Goal: Information Seeking & Learning: Find specific fact

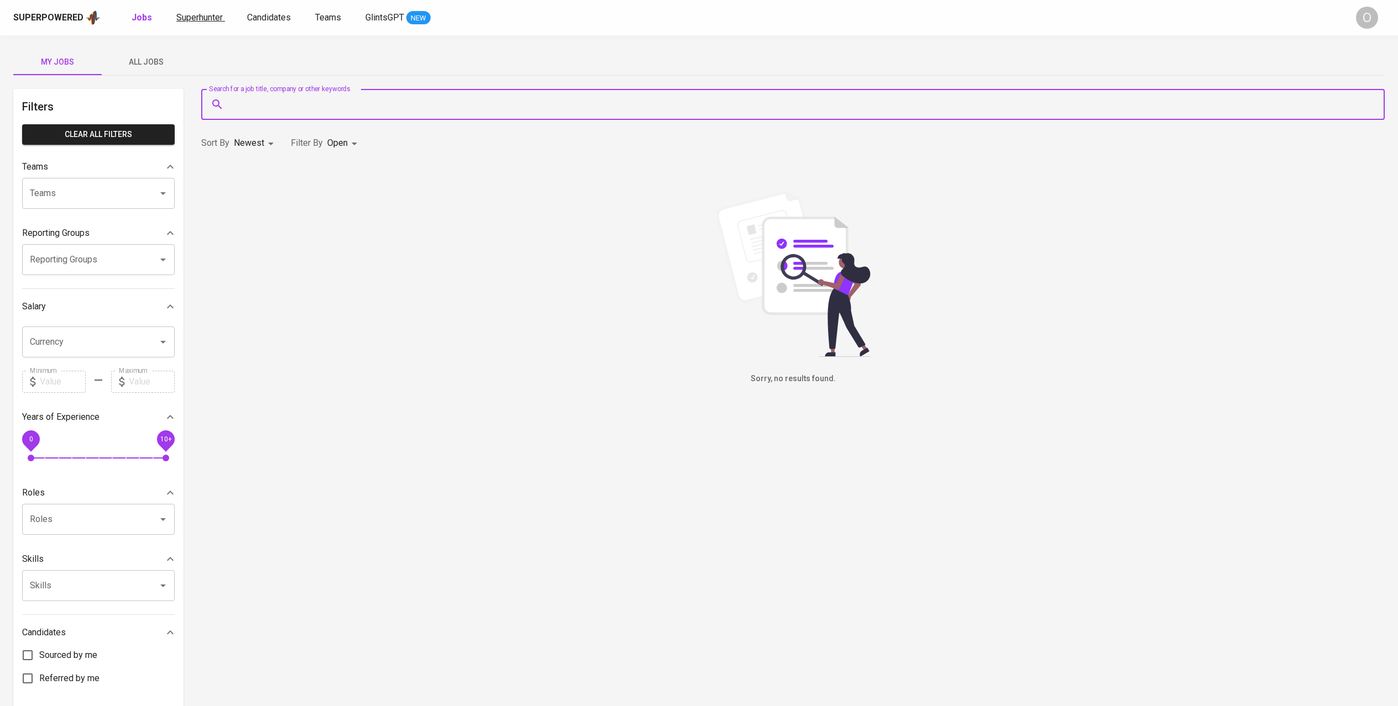
click at [178, 21] on span "Superhunter" at bounding box center [199, 17] width 46 height 10
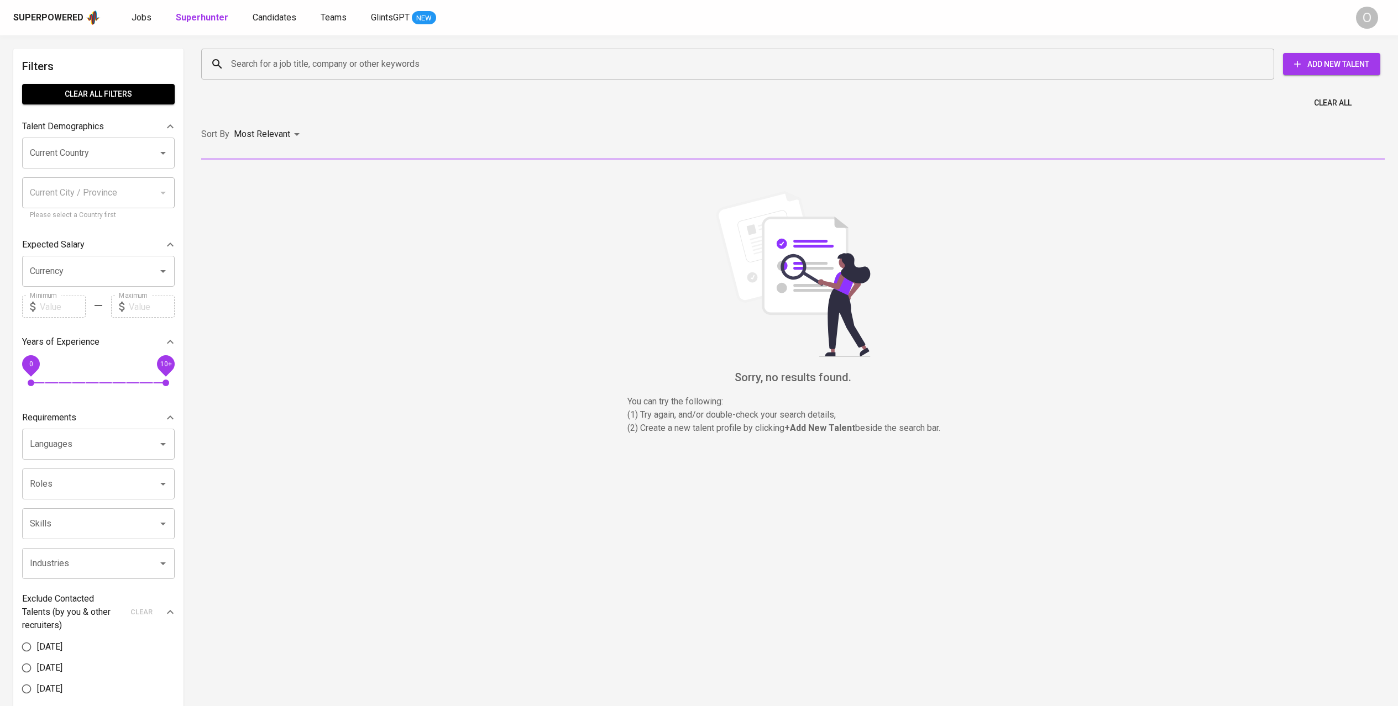
click at [314, 62] on input "Search for a job title, company or other keywords" at bounding box center [740, 64] width 1024 height 21
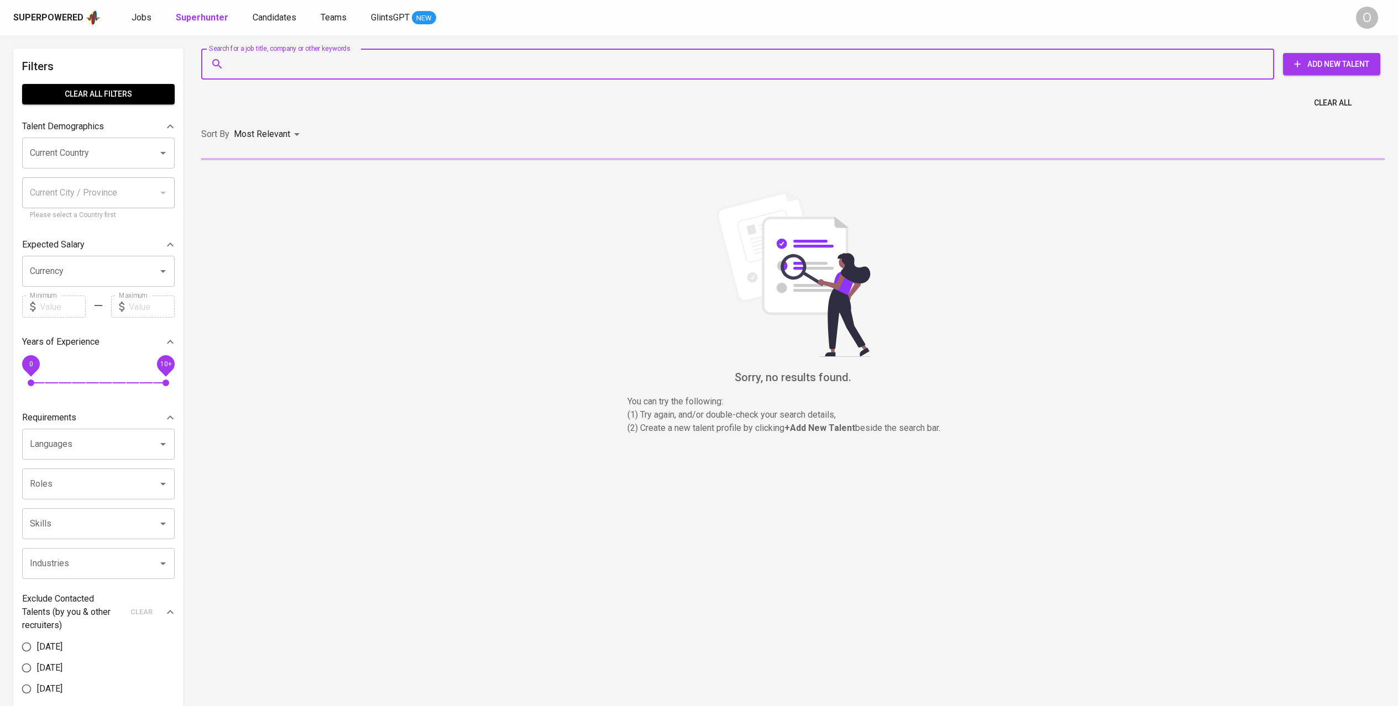
paste input "[PERSON_NAME][EMAIL_ADDRESS][PERSON_NAME][DOMAIN_NAME]"
type input "[PERSON_NAME][EMAIL_ADDRESS][PERSON_NAME][DOMAIN_NAME]"
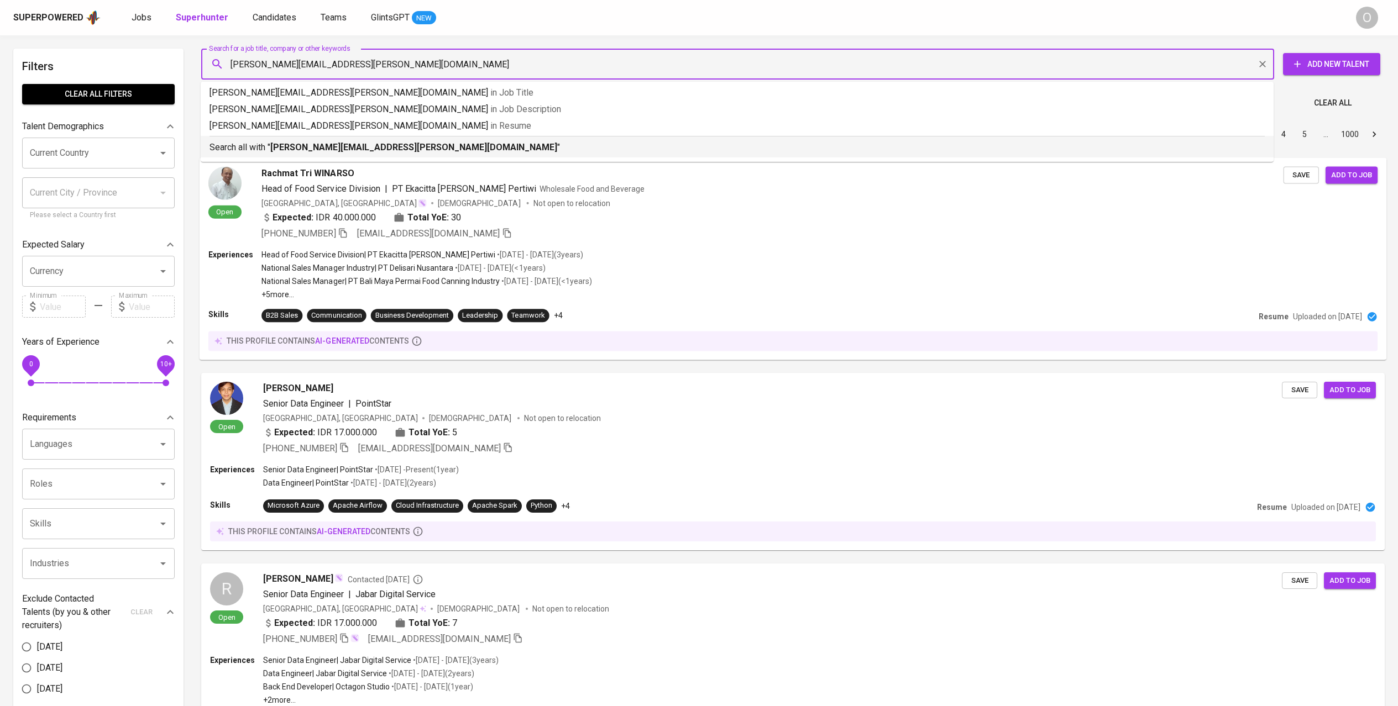
drag, startPoint x: 319, startPoint y: 141, endPoint x: 307, endPoint y: 217, distance: 77.1
click at [319, 141] on p "Search all with " [PERSON_NAME][EMAIL_ADDRESS][PERSON_NAME][DOMAIN_NAME] "" at bounding box center [736, 147] width 1055 height 13
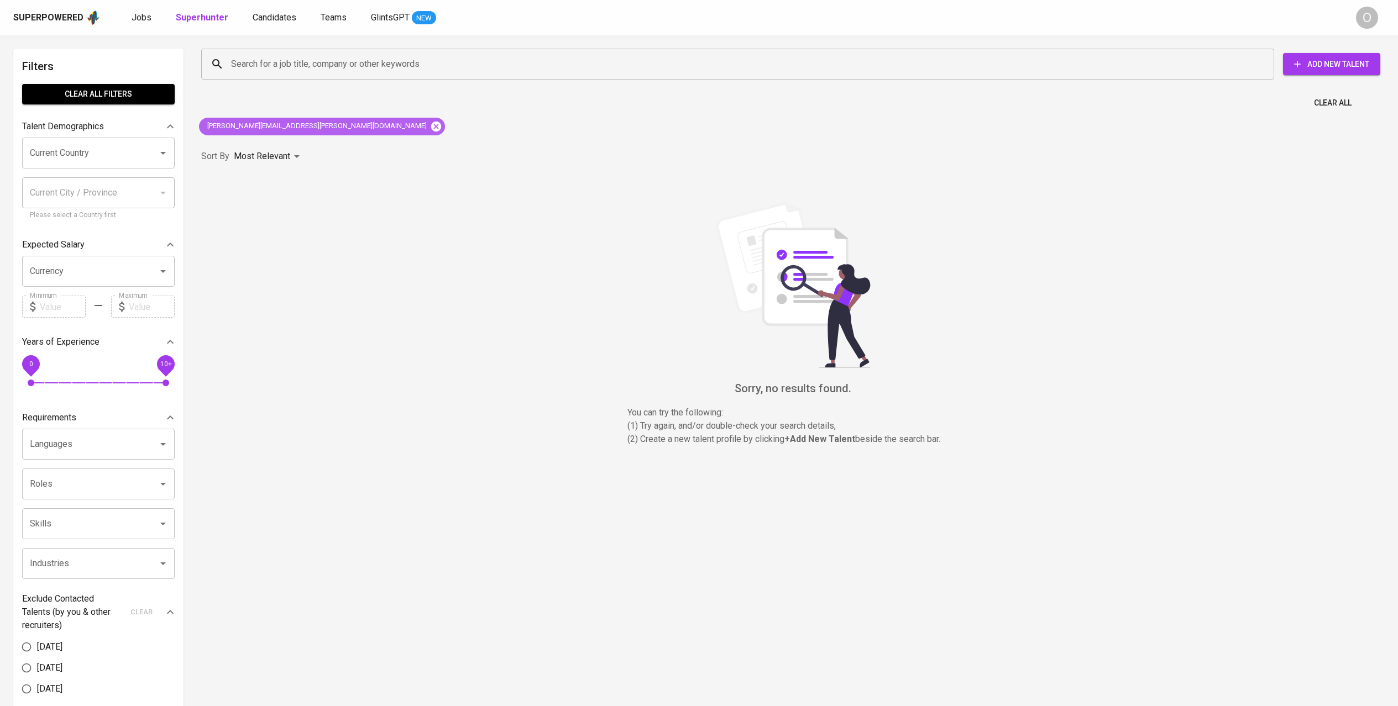
click at [430, 127] on icon at bounding box center [436, 126] width 12 height 12
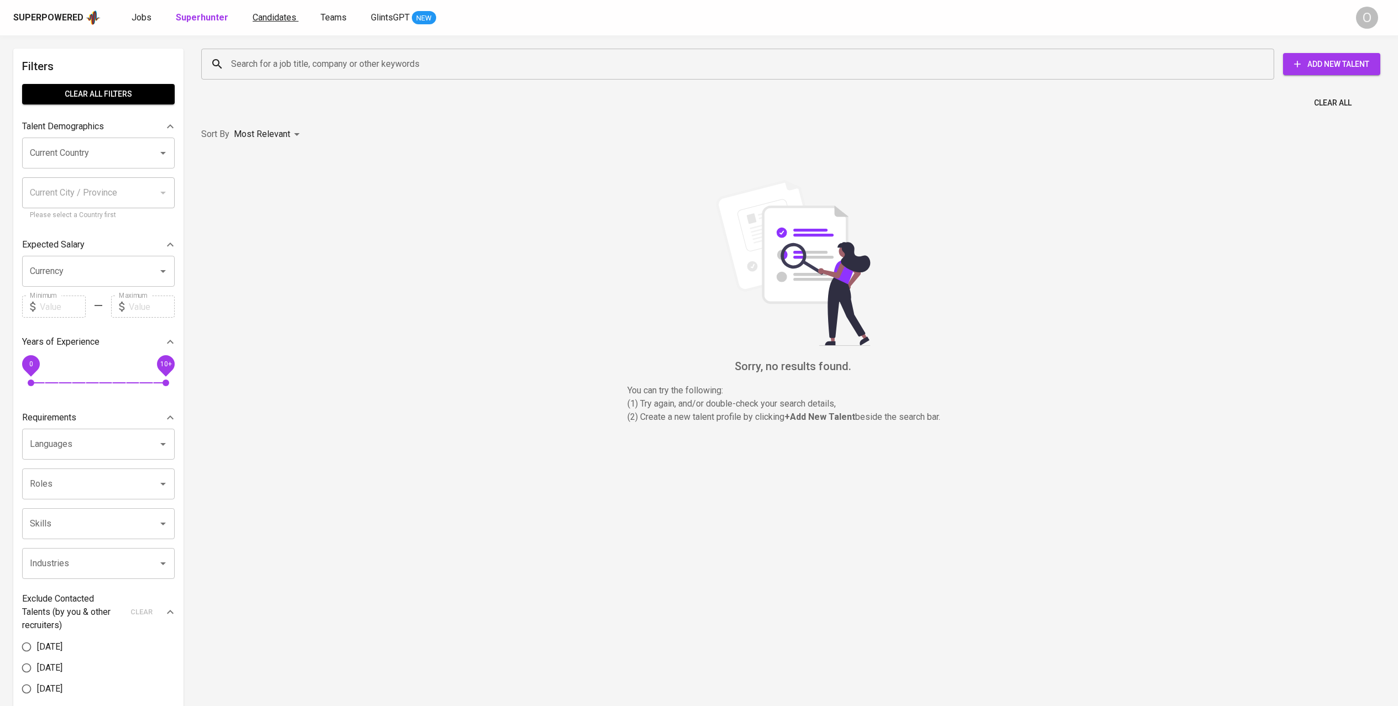
click at [277, 24] on link "Candidates" at bounding box center [276, 18] width 46 height 14
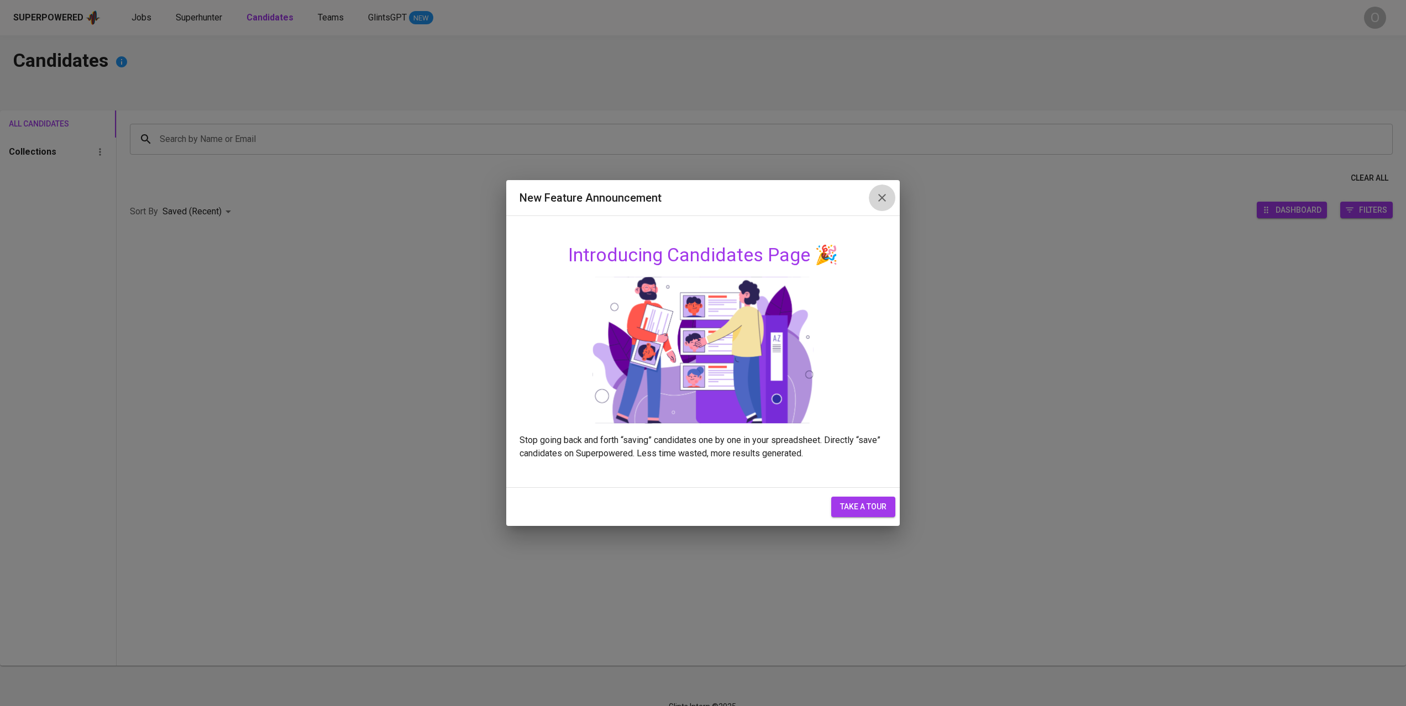
click at [881, 196] on icon "button" at bounding box center [882, 198] width 8 height 8
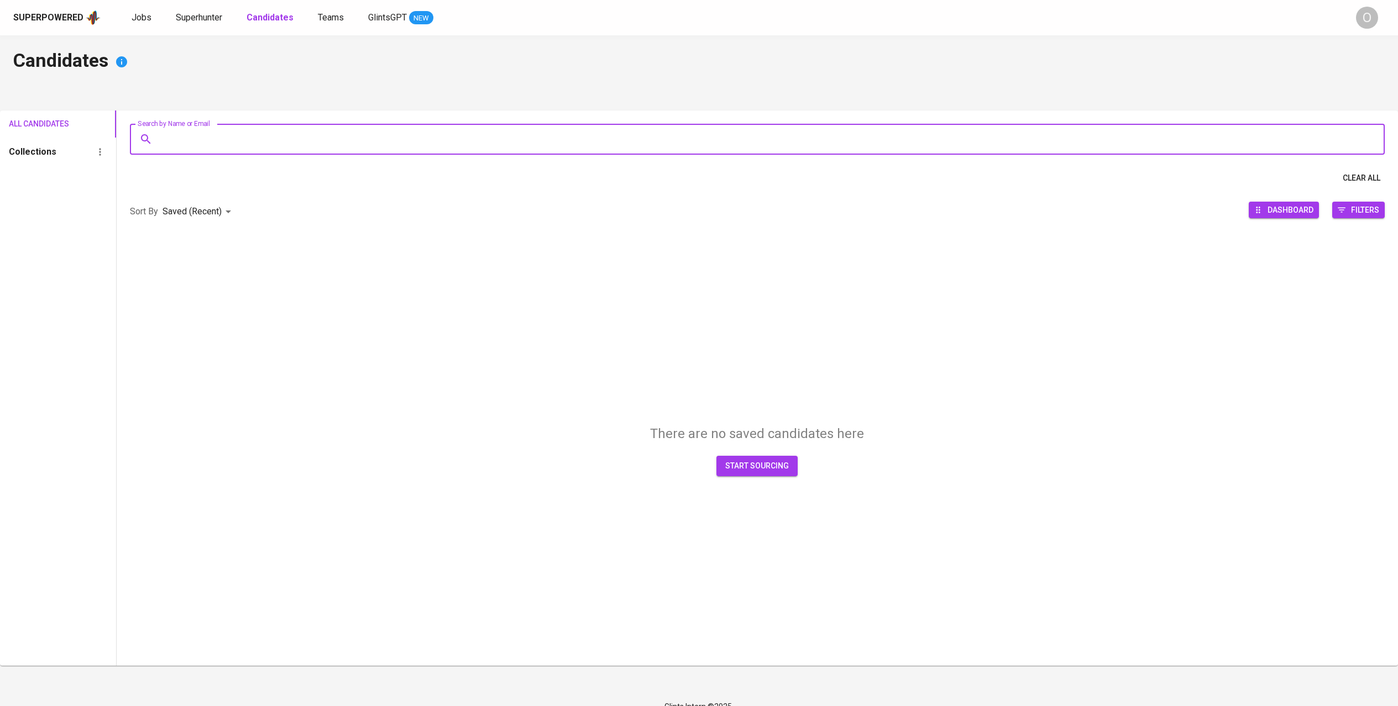
click at [392, 143] on input "Search by Name or Email" at bounding box center [760, 139] width 1206 height 21
paste input "[PERSON_NAME][EMAIL_ADDRESS][PERSON_NAME][DOMAIN_NAME]"
type input "[PERSON_NAME][EMAIL_ADDRESS][PERSON_NAME][DOMAIN_NAME]"
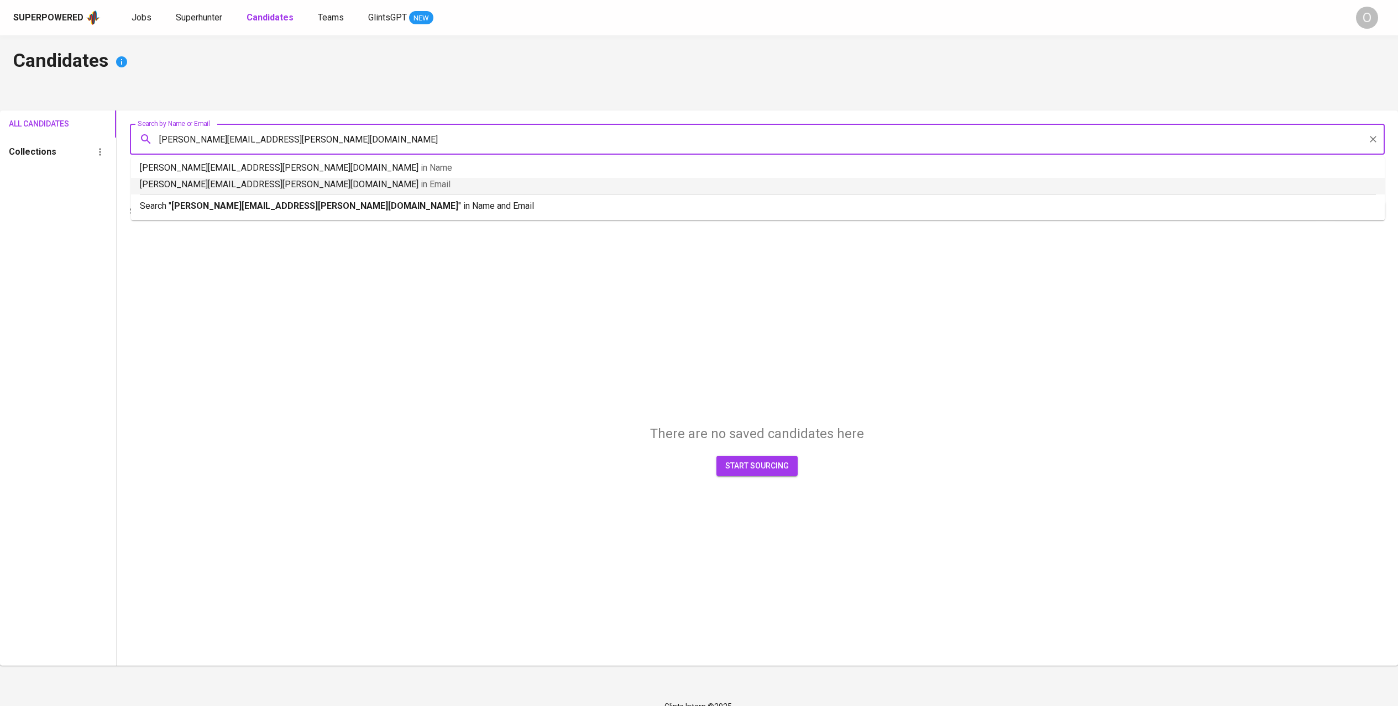
click at [421, 181] on span "in Email" at bounding box center [436, 184] width 30 height 10
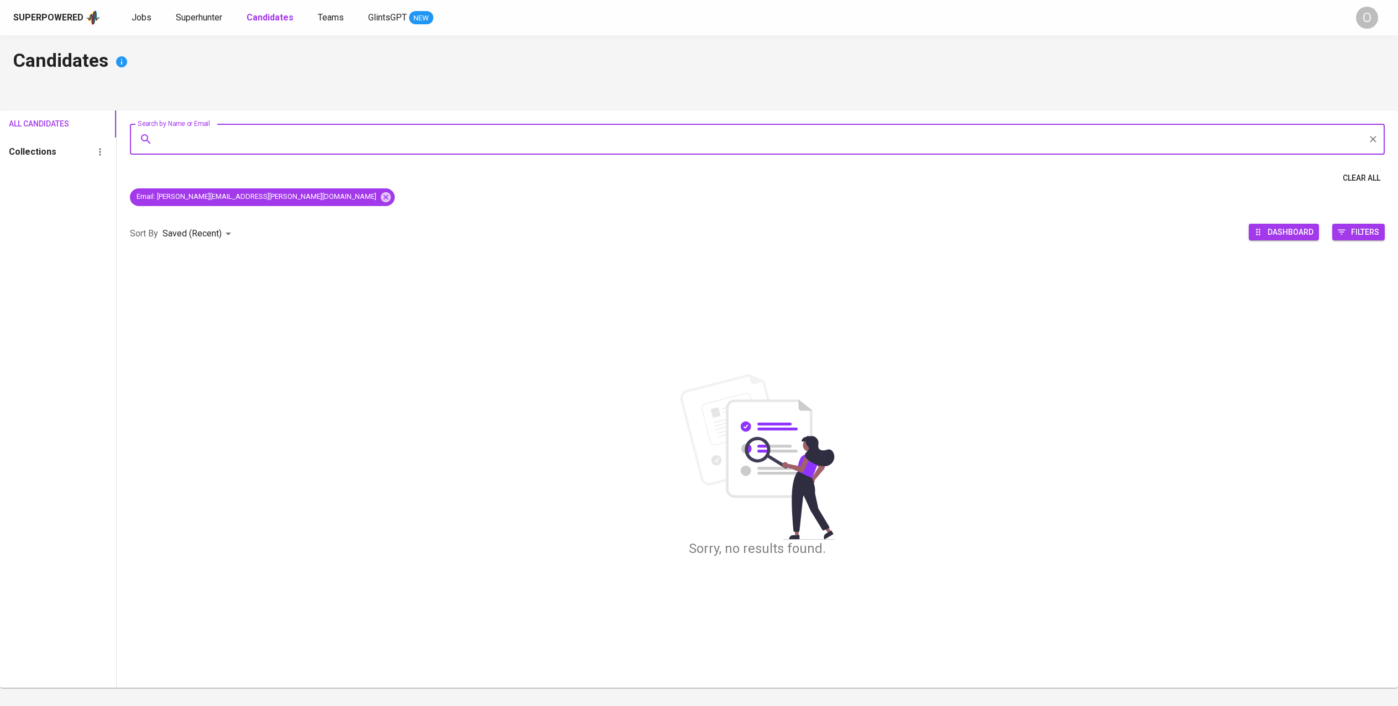
paste input "[EMAIL_ADDRESS][DOMAIN_NAME]"
type input "[EMAIL_ADDRESS][DOMAIN_NAME]"
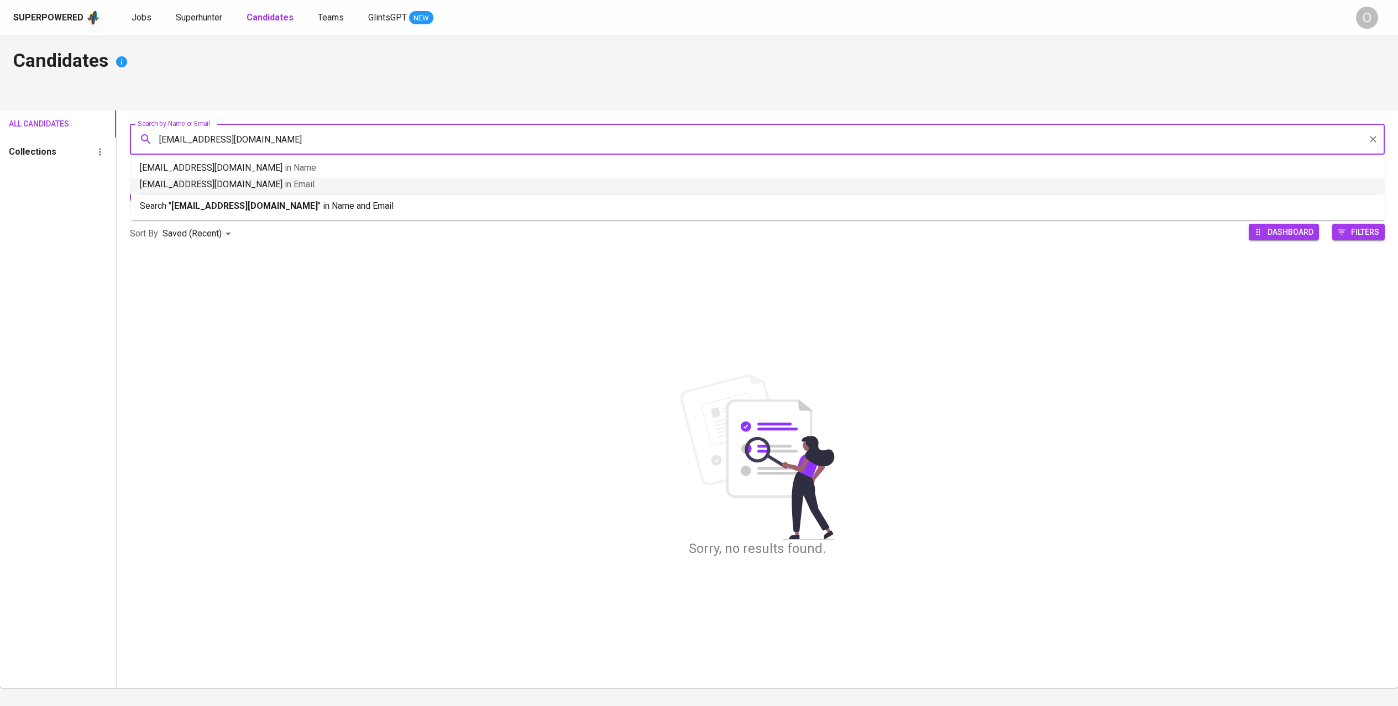
click at [285, 181] on span "in Email" at bounding box center [300, 184] width 30 height 10
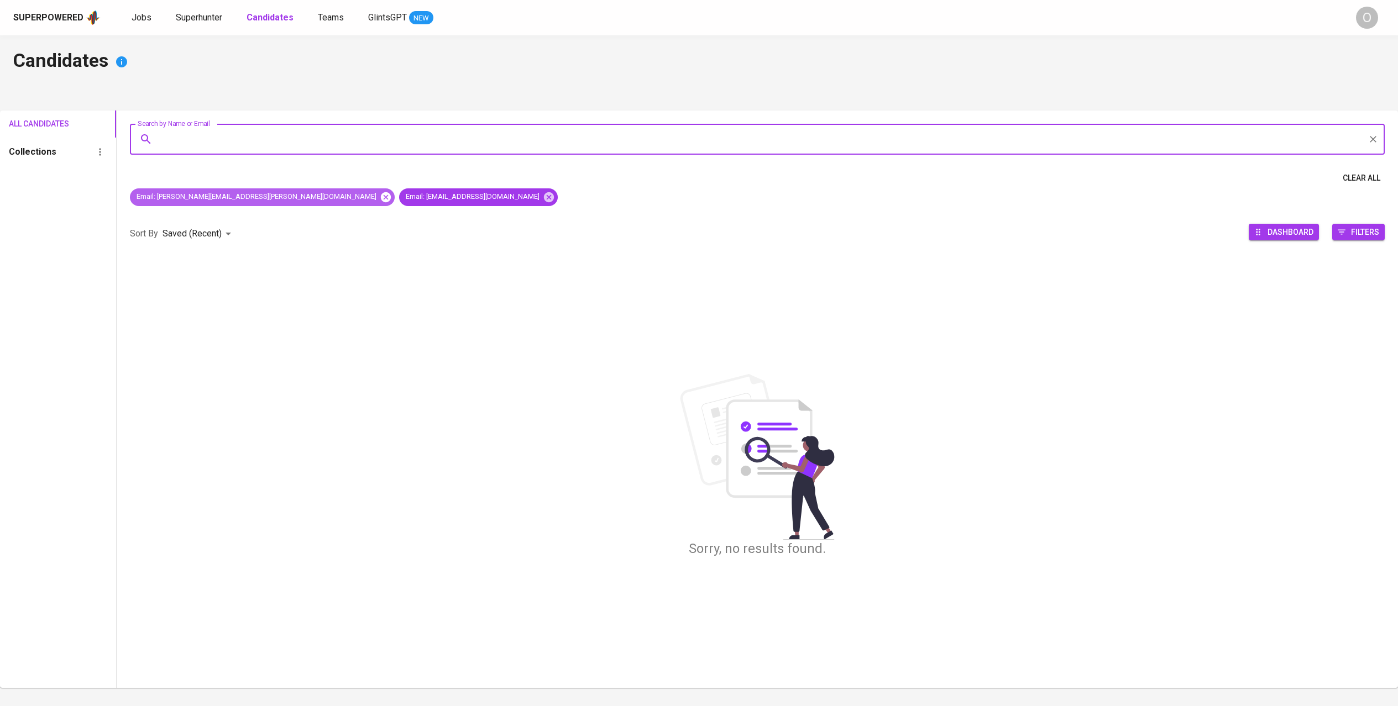
click at [380, 197] on icon at bounding box center [386, 197] width 12 height 12
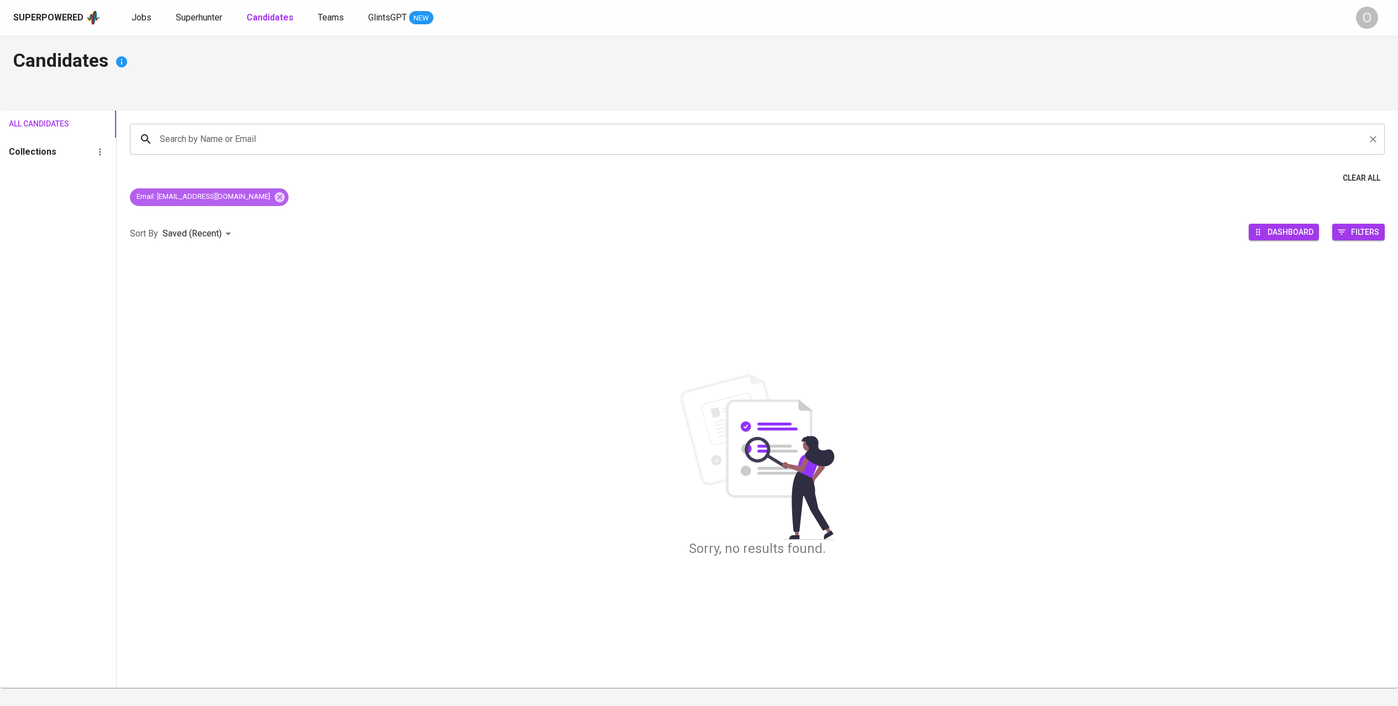
click at [275, 197] on icon at bounding box center [280, 197] width 10 height 10
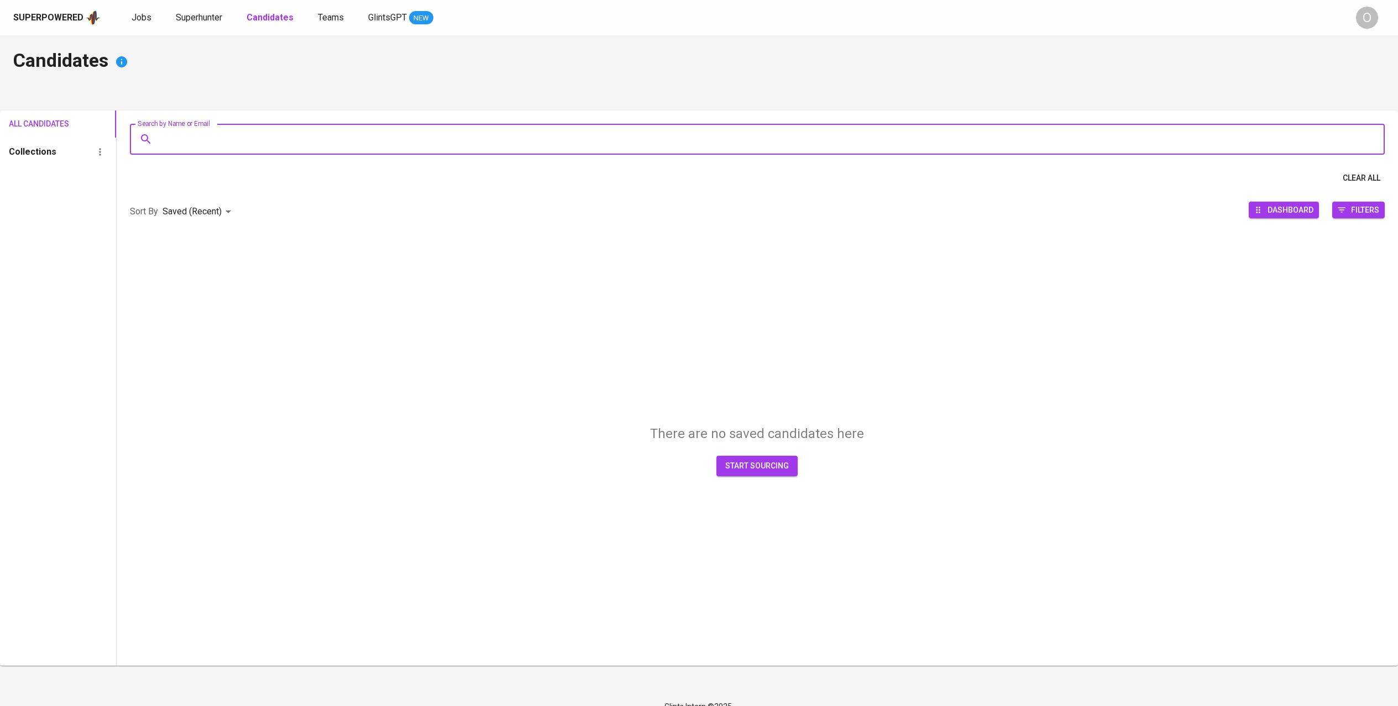
click at [244, 146] on input "Search by Name or Email" at bounding box center [760, 139] width 1206 height 21
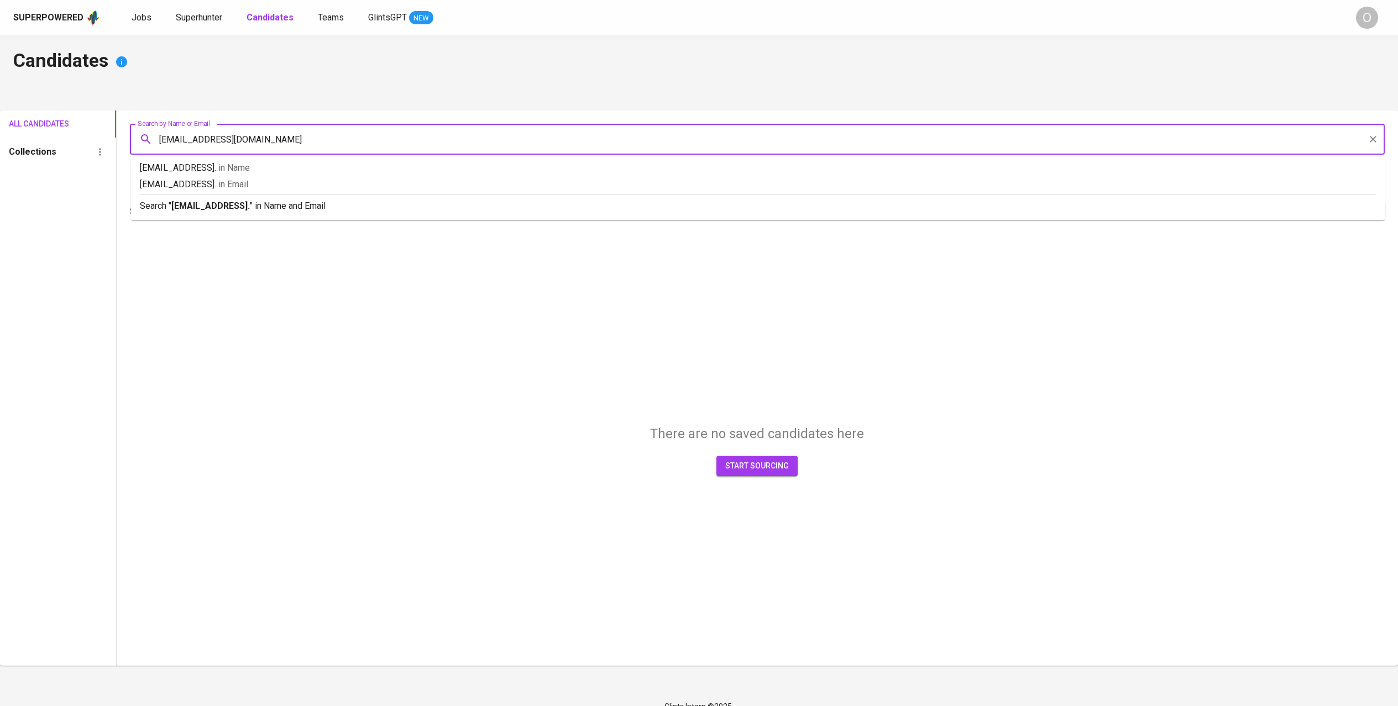
type input "[EMAIL_ADDRESS][DOMAIN_NAME]"
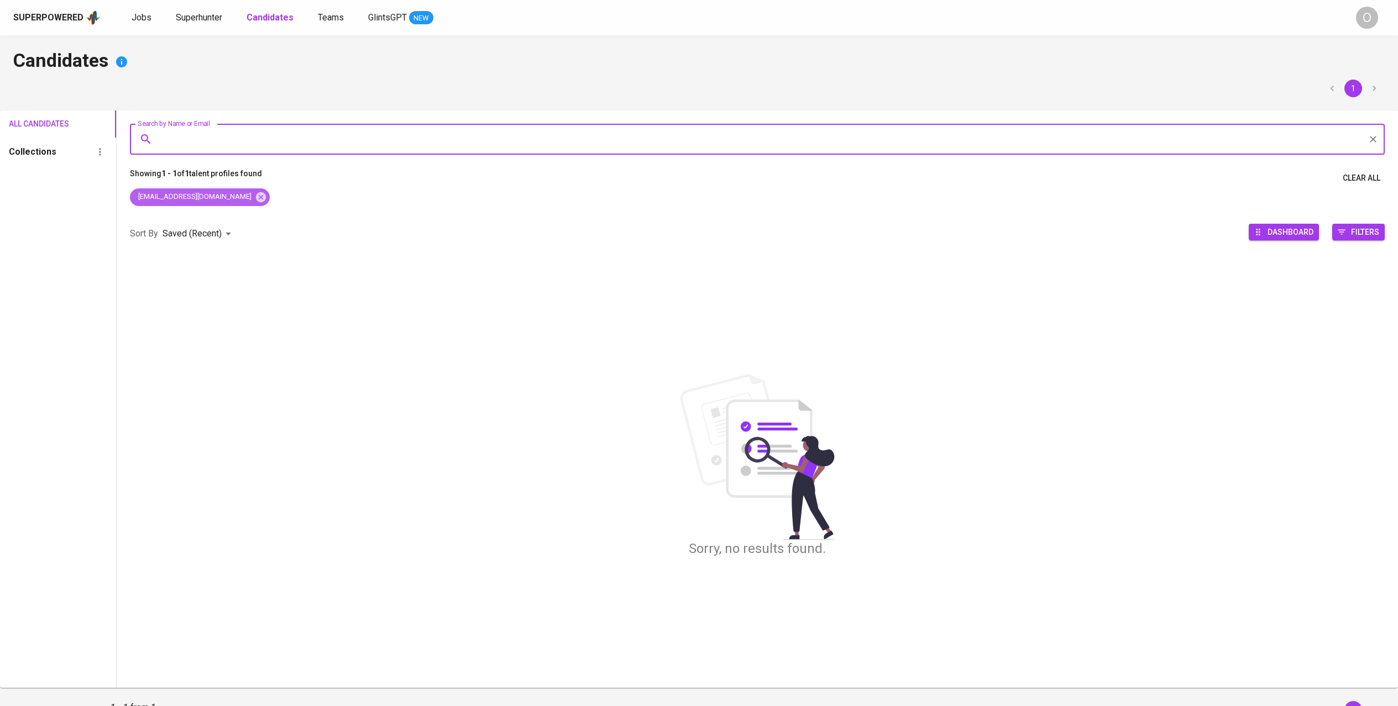
click at [213, 198] on span "[EMAIL_ADDRESS][DOMAIN_NAME]" at bounding box center [194, 197] width 128 height 10
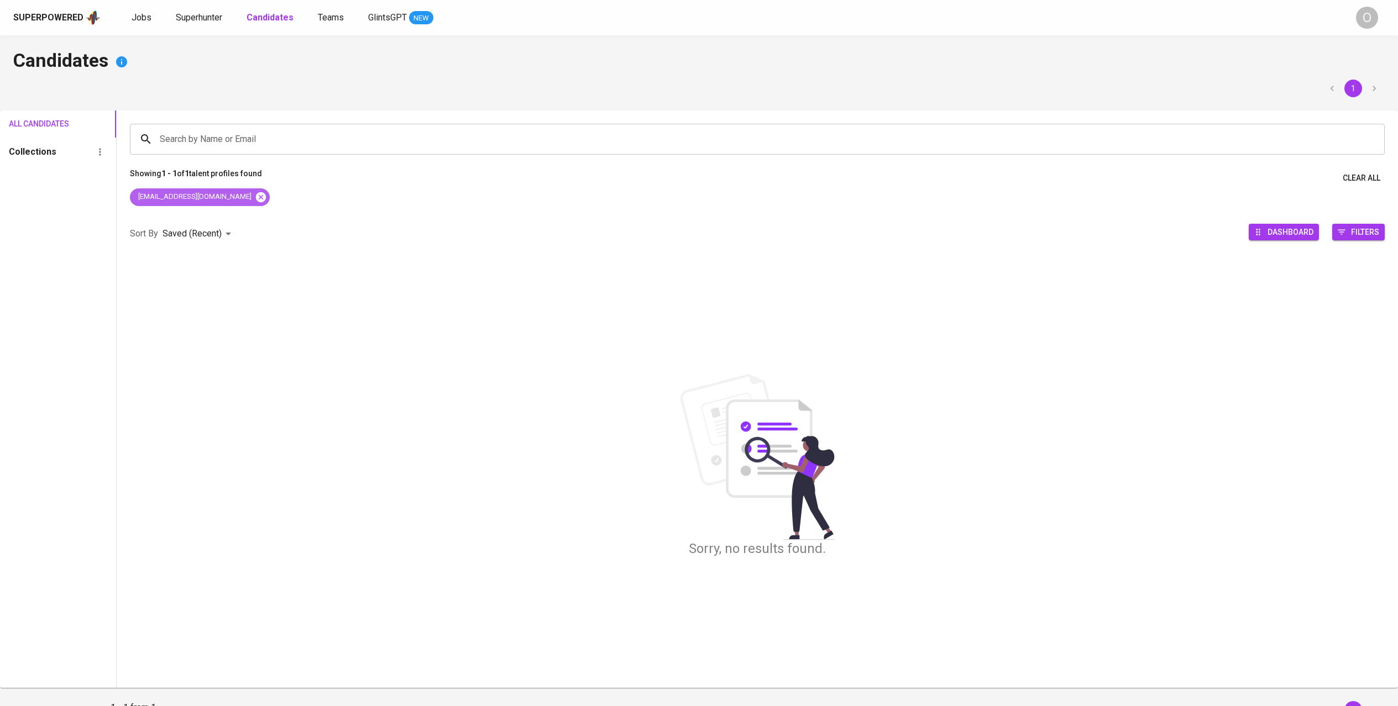
click at [255, 198] on icon at bounding box center [261, 197] width 12 height 12
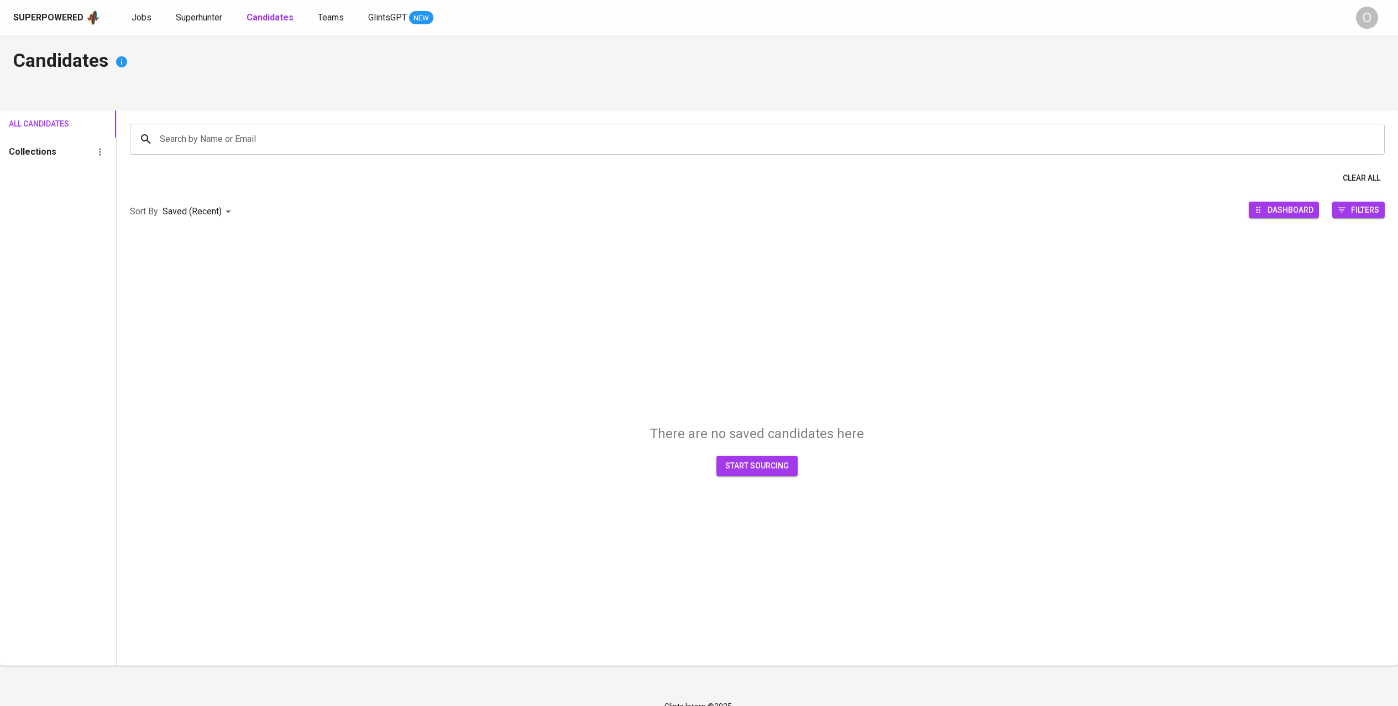
click at [243, 148] on input "Search by Name or Email" at bounding box center [760, 139] width 1206 height 21
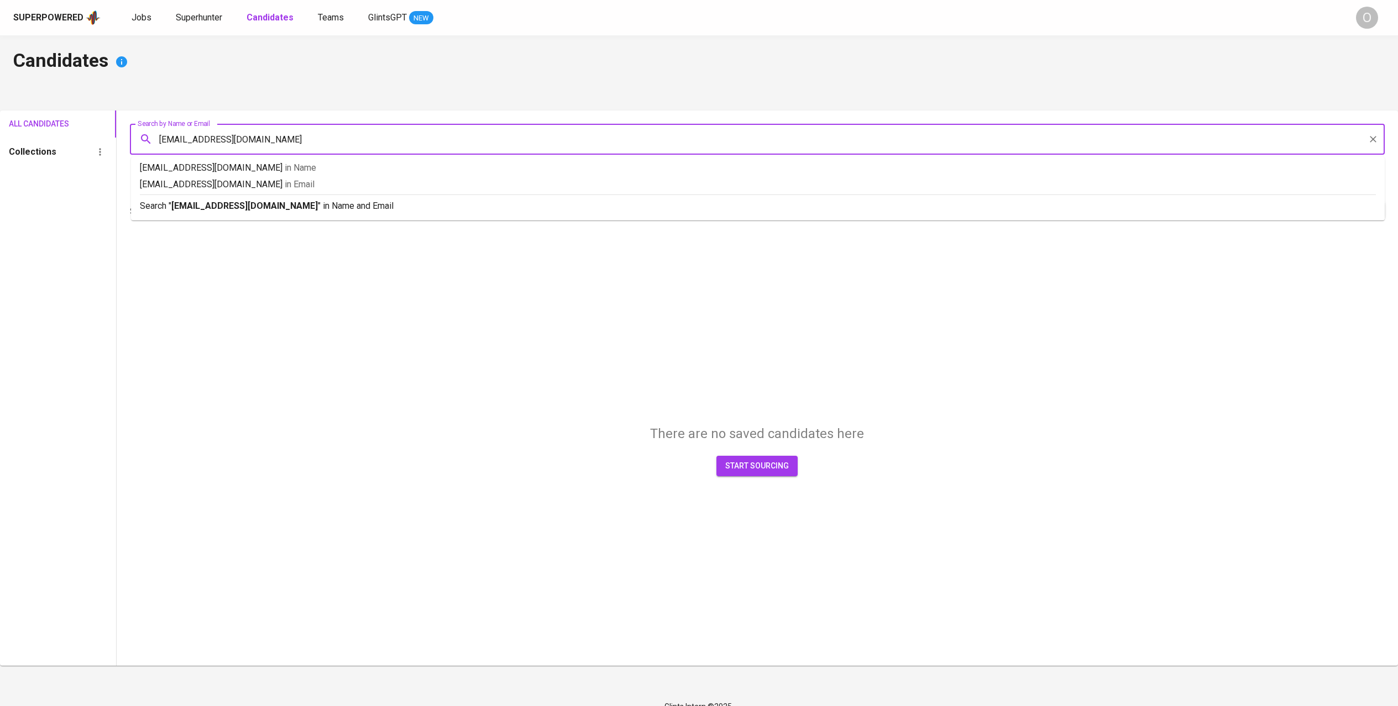
type input "[EMAIL_ADDRESS][DOMAIN_NAME]"
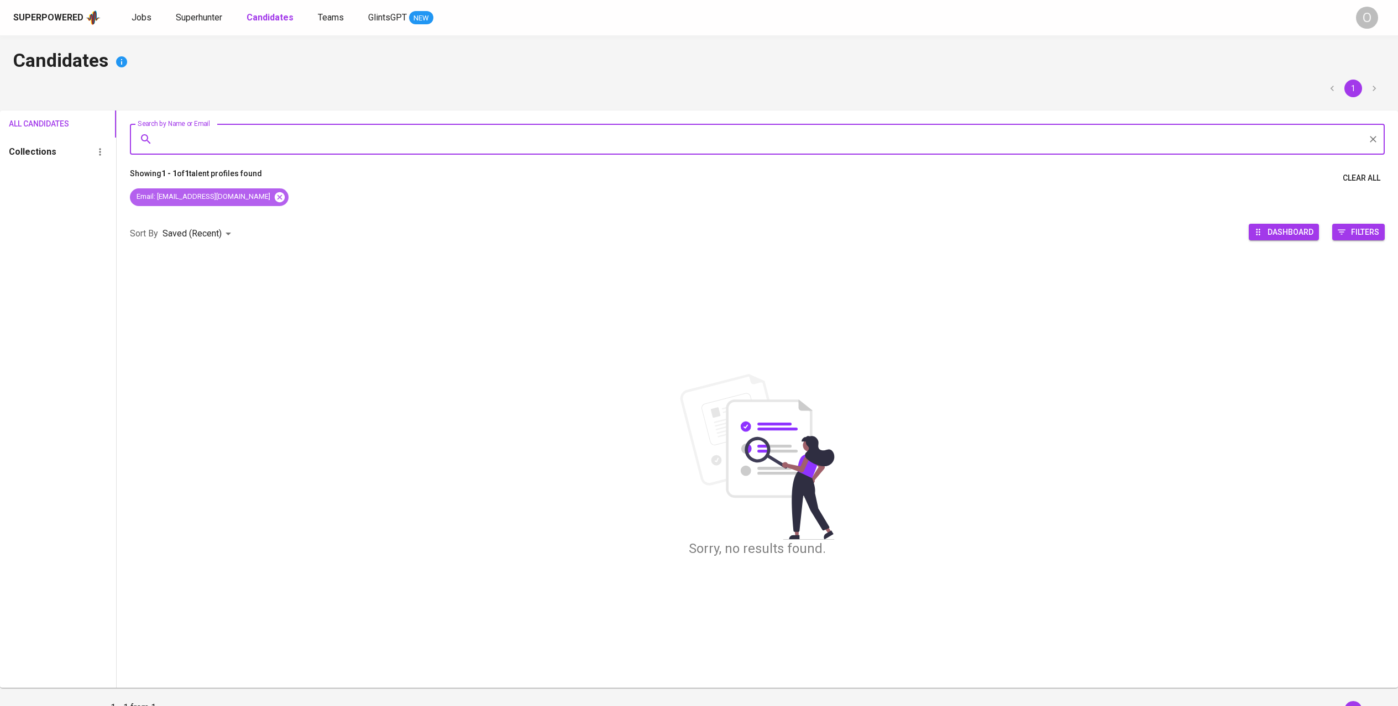
click at [275, 198] on icon at bounding box center [280, 197] width 10 height 10
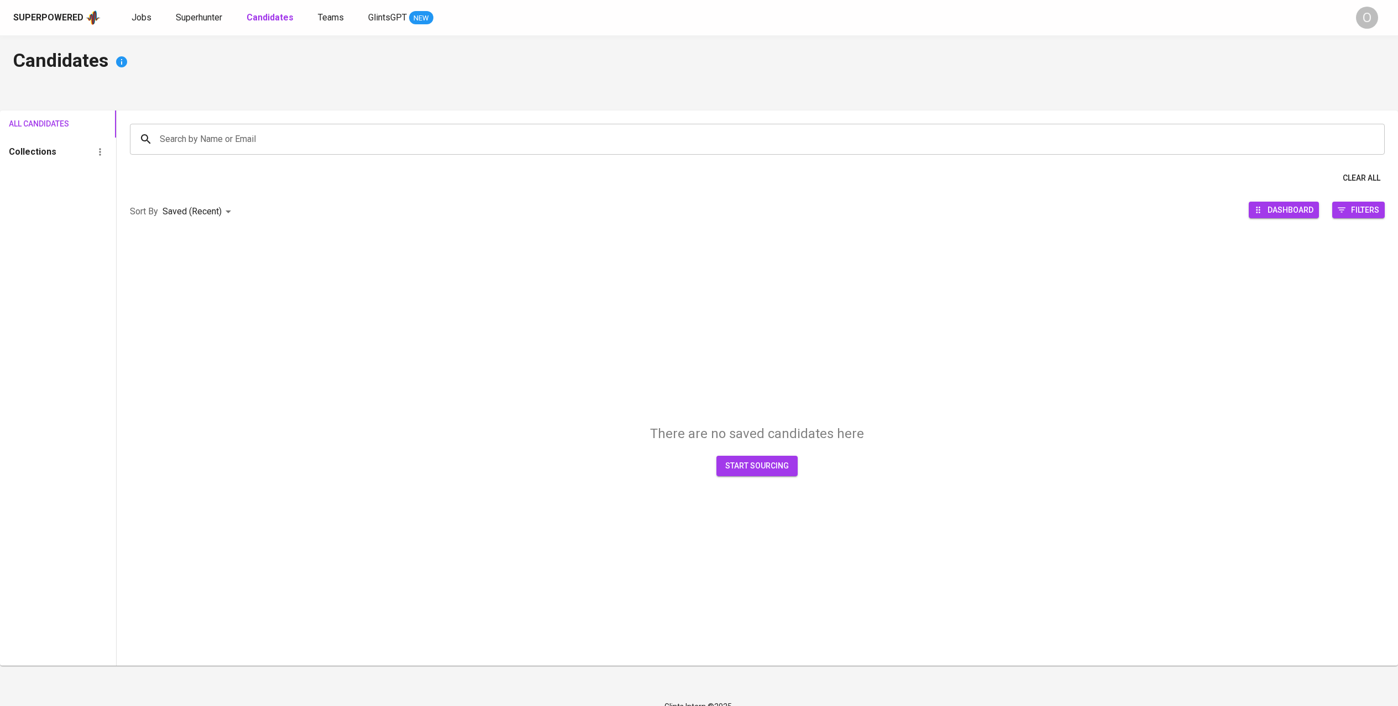
click at [733, 469] on span "start sourcing" at bounding box center [757, 466] width 64 height 14
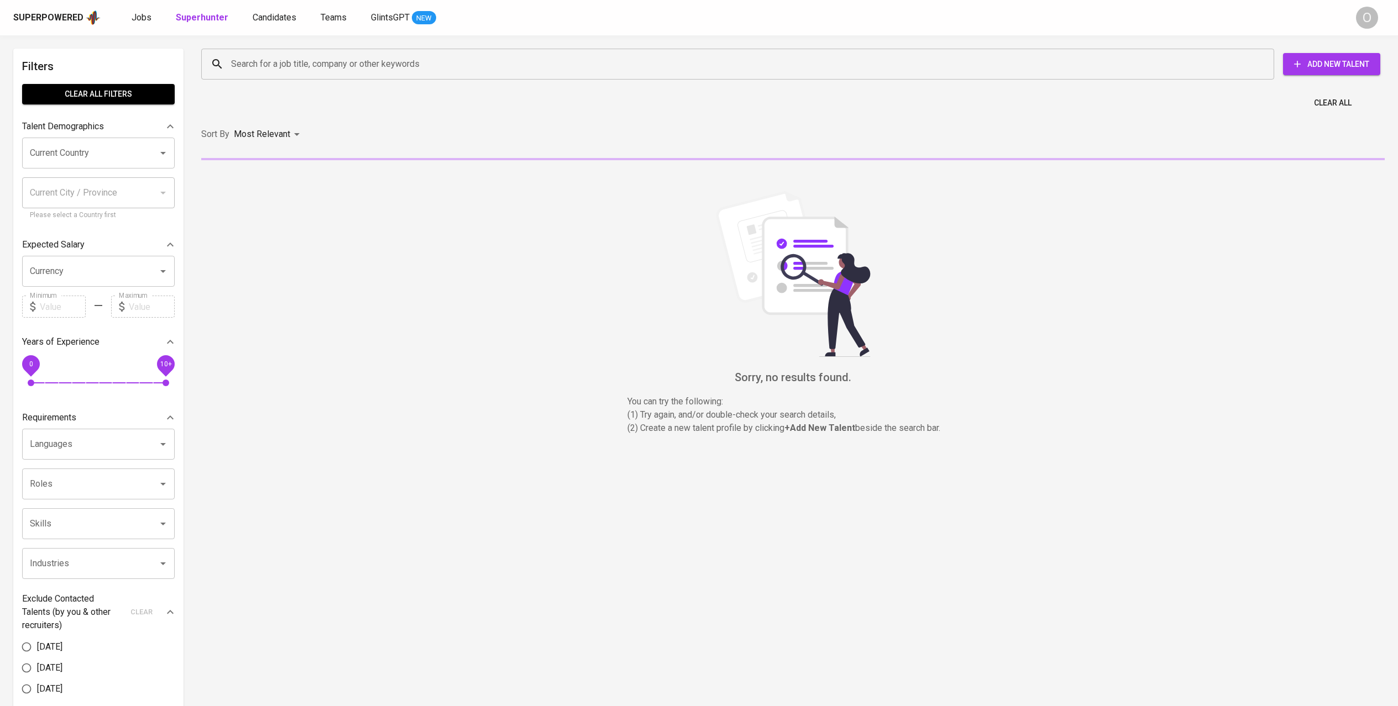
click at [291, 61] on input "Search for a job title, company or other keywords" at bounding box center [740, 64] width 1024 height 21
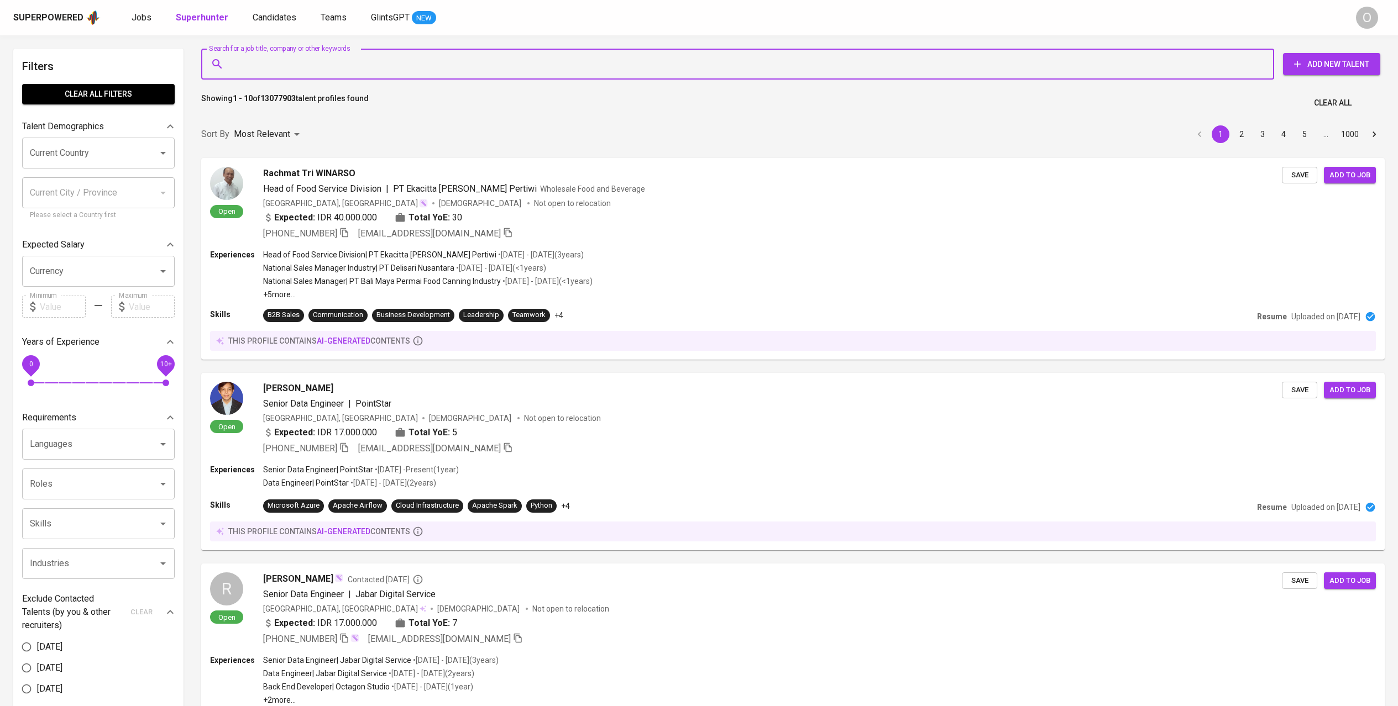
paste input "[EMAIL_ADDRESS][DOMAIN_NAME]"
type input "[EMAIL_ADDRESS][DOMAIN_NAME]"
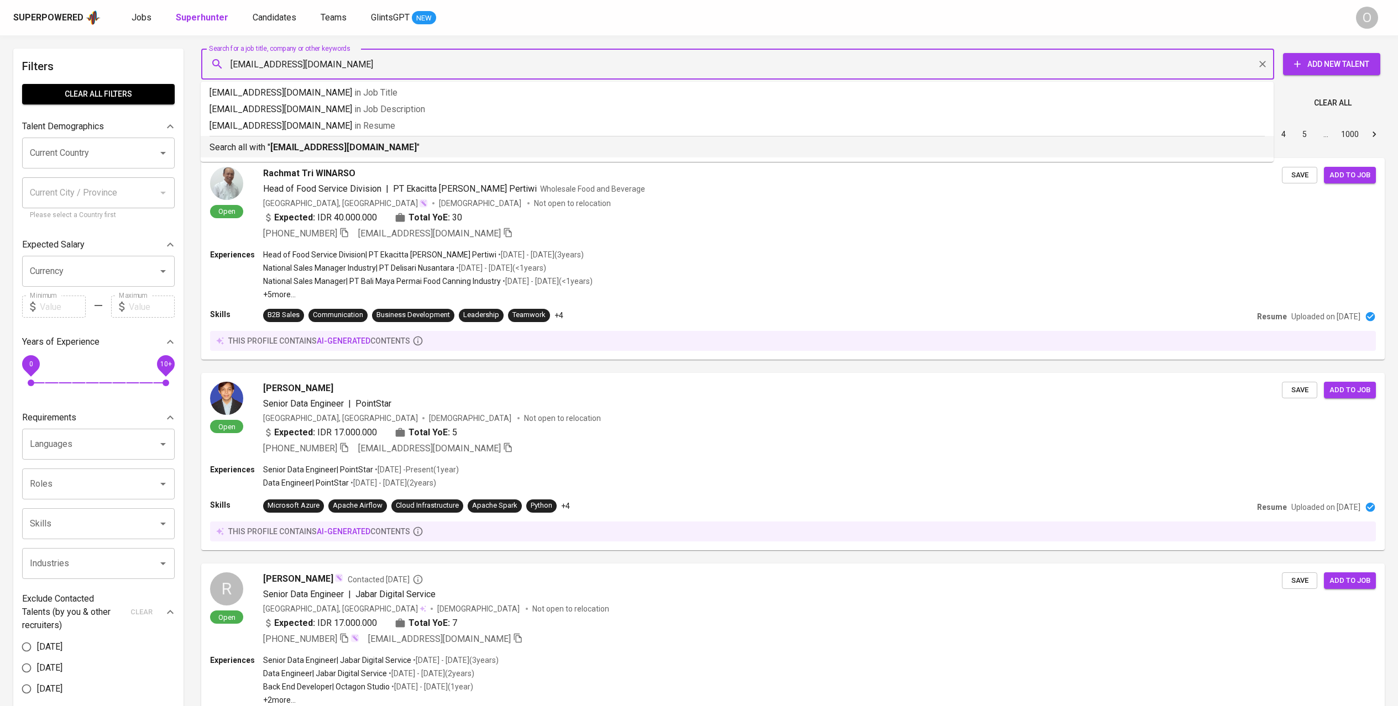
click at [309, 144] on b "[EMAIL_ADDRESS][DOMAIN_NAME]" at bounding box center [343, 147] width 146 height 10
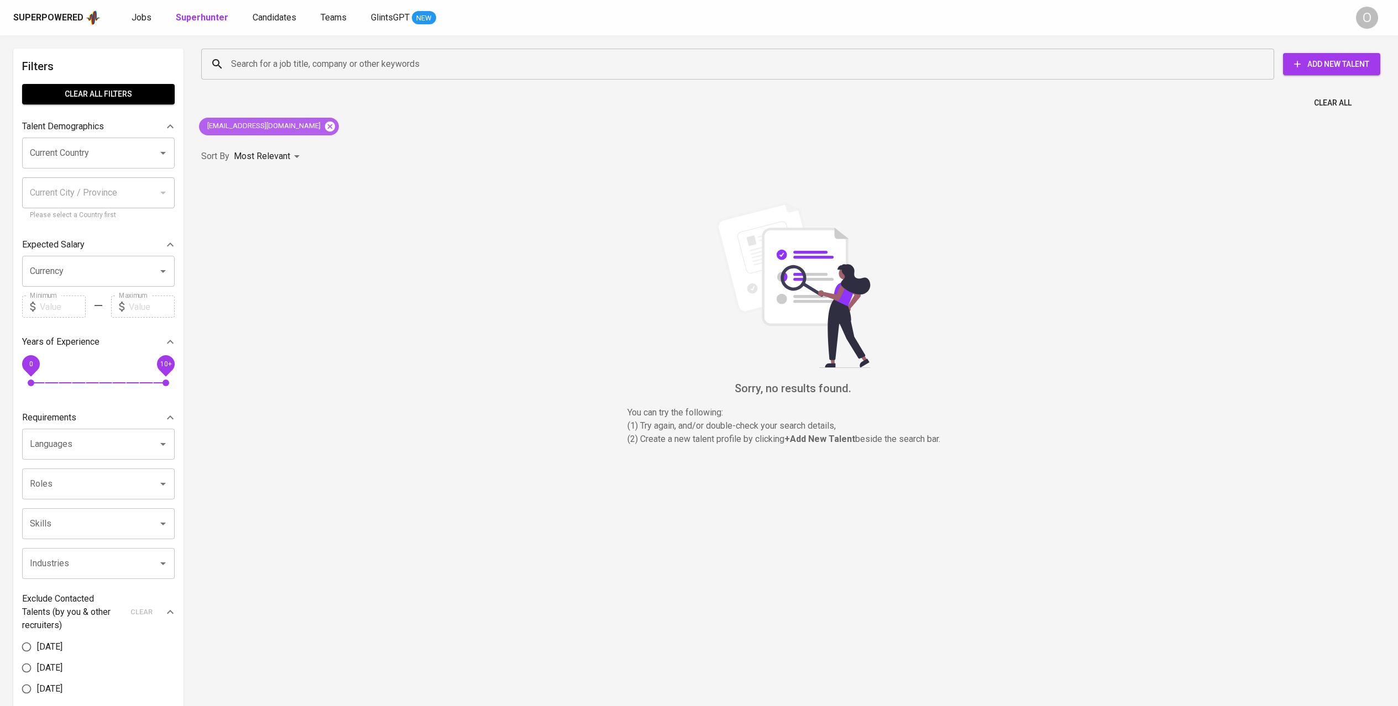
click at [324, 127] on icon at bounding box center [330, 126] width 12 height 12
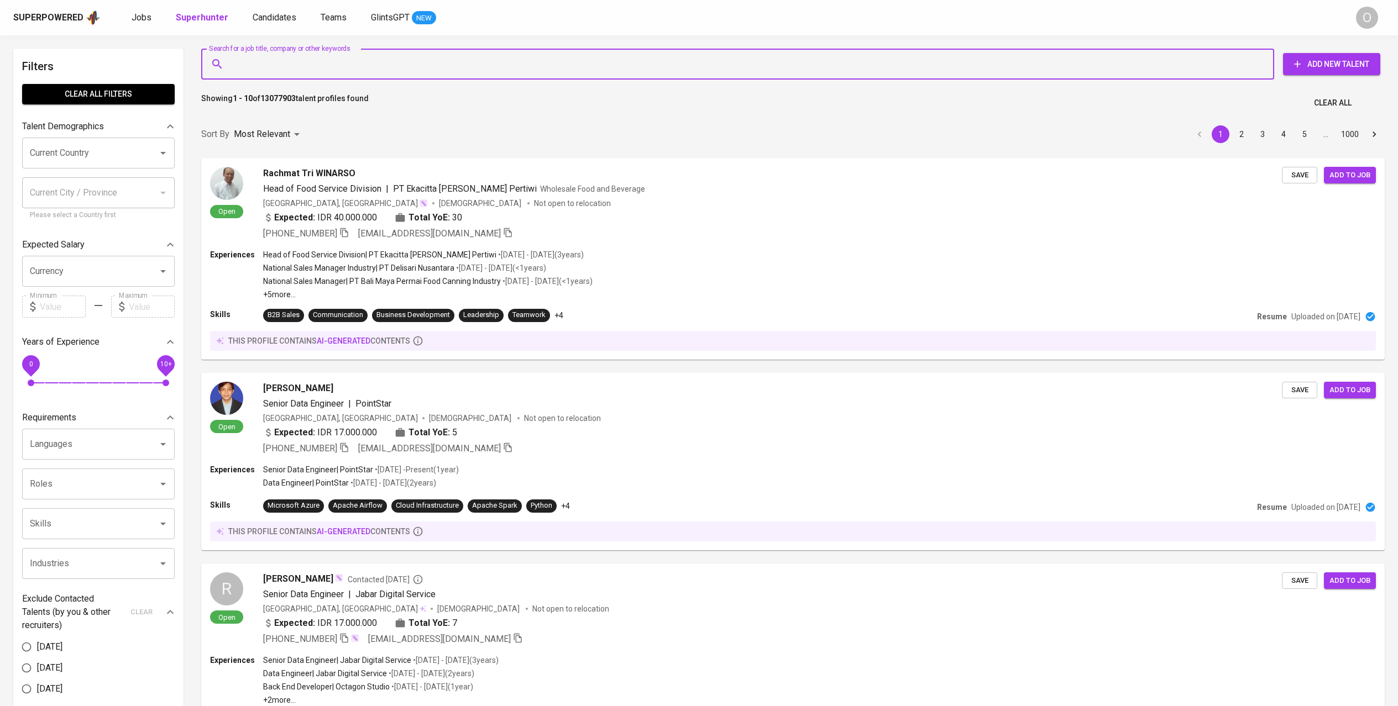
click at [309, 72] on input "Search for a job title, company or other keywords" at bounding box center [740, 64] width 1024 height 21
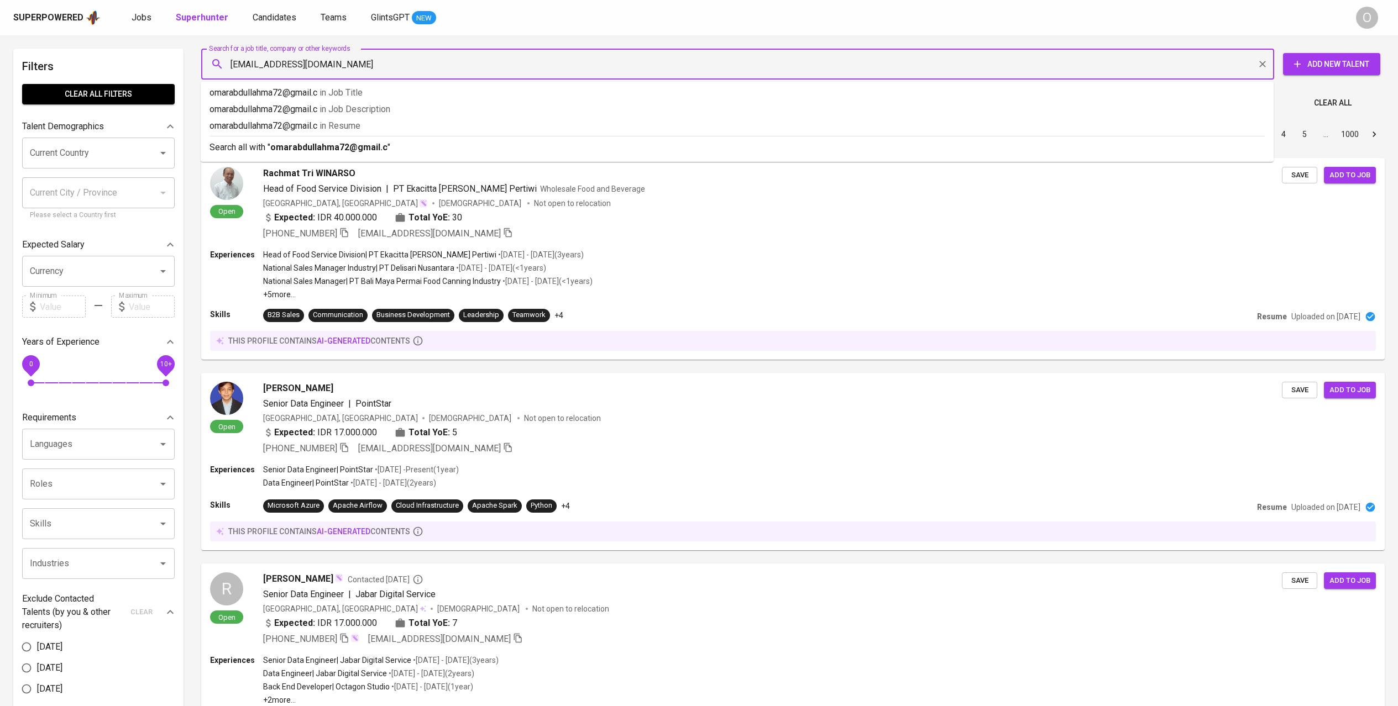
type input "[EMAIL_ADDRESS][DOMAIN_NAME]"
click at [317, 144] on b "[EMAIL_ADDRESS][DOMAIN_NAME]" at bounding box center [343, 147] width 146 height 10
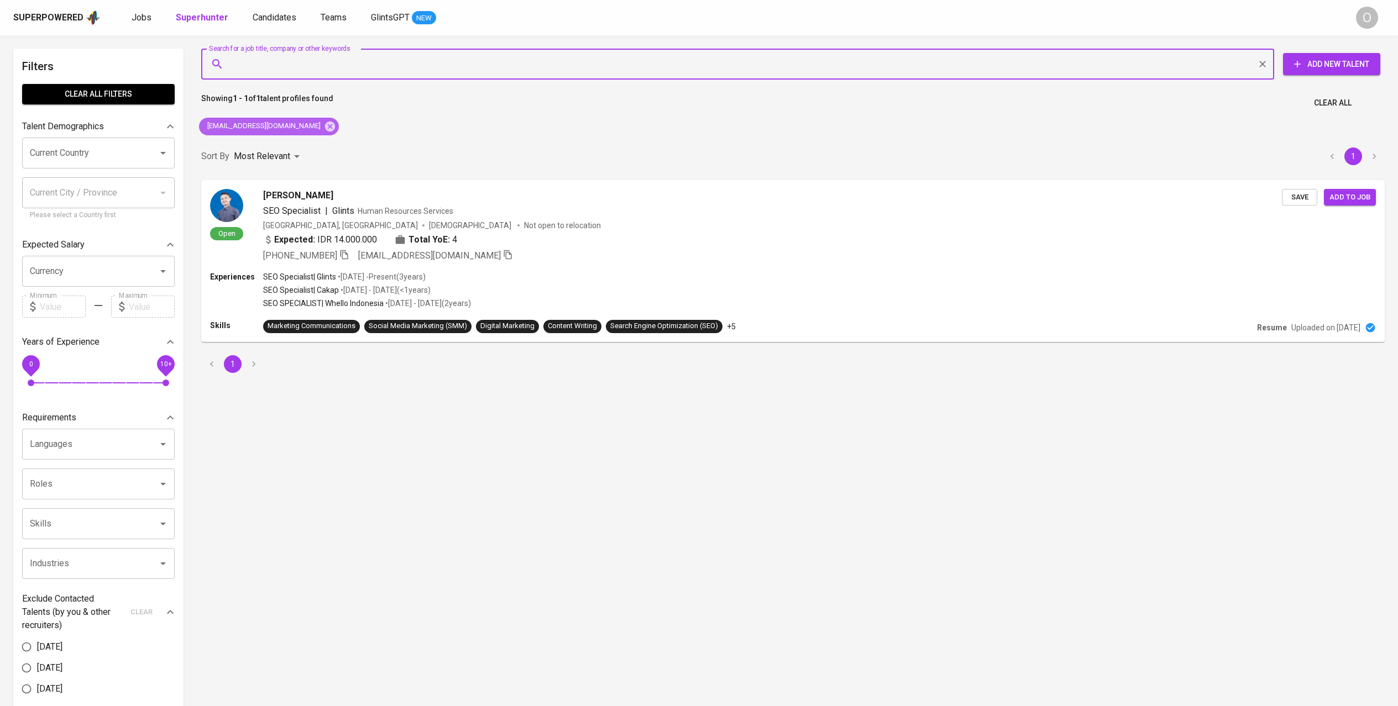
click at [325, 129] on icon at bounding box center [330, 126] width 10 height 10
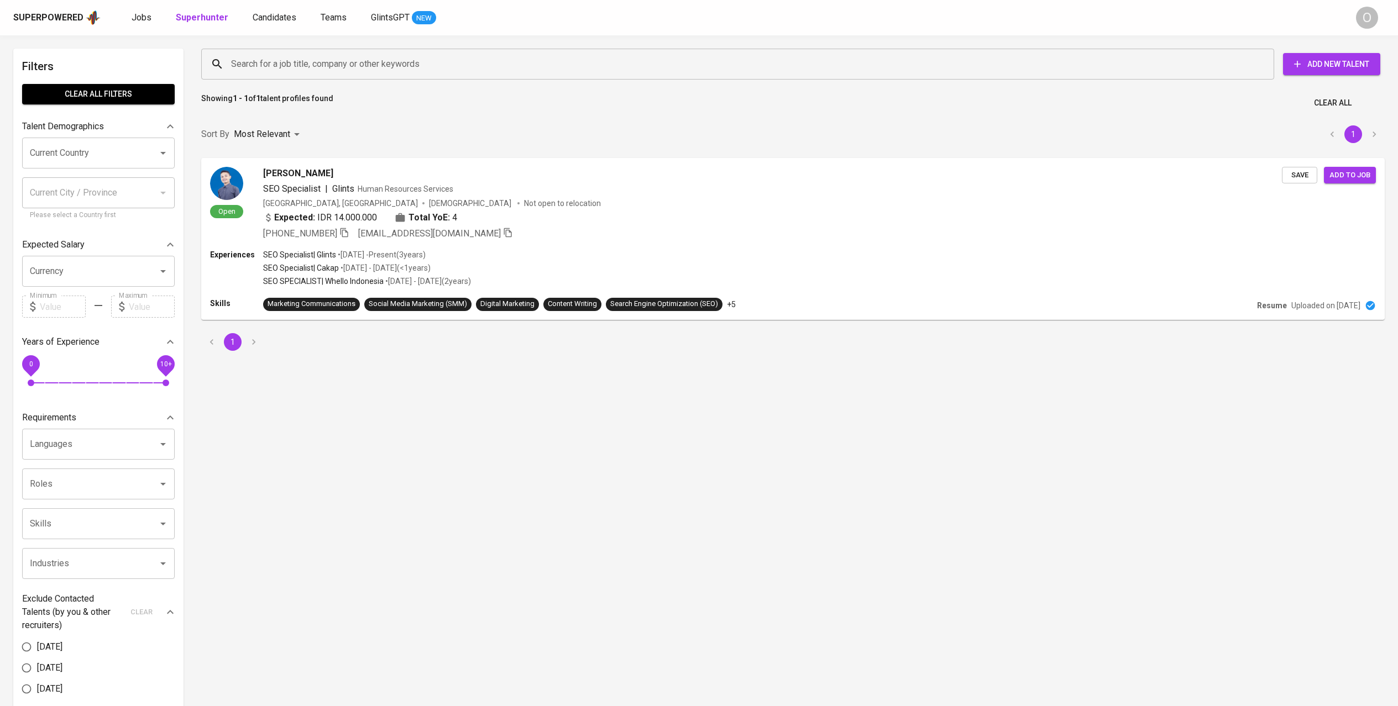
click at [338, 67] on input "Search for a job title, company or other keywords" at bounding box center [740, 64] width 1024 height 21
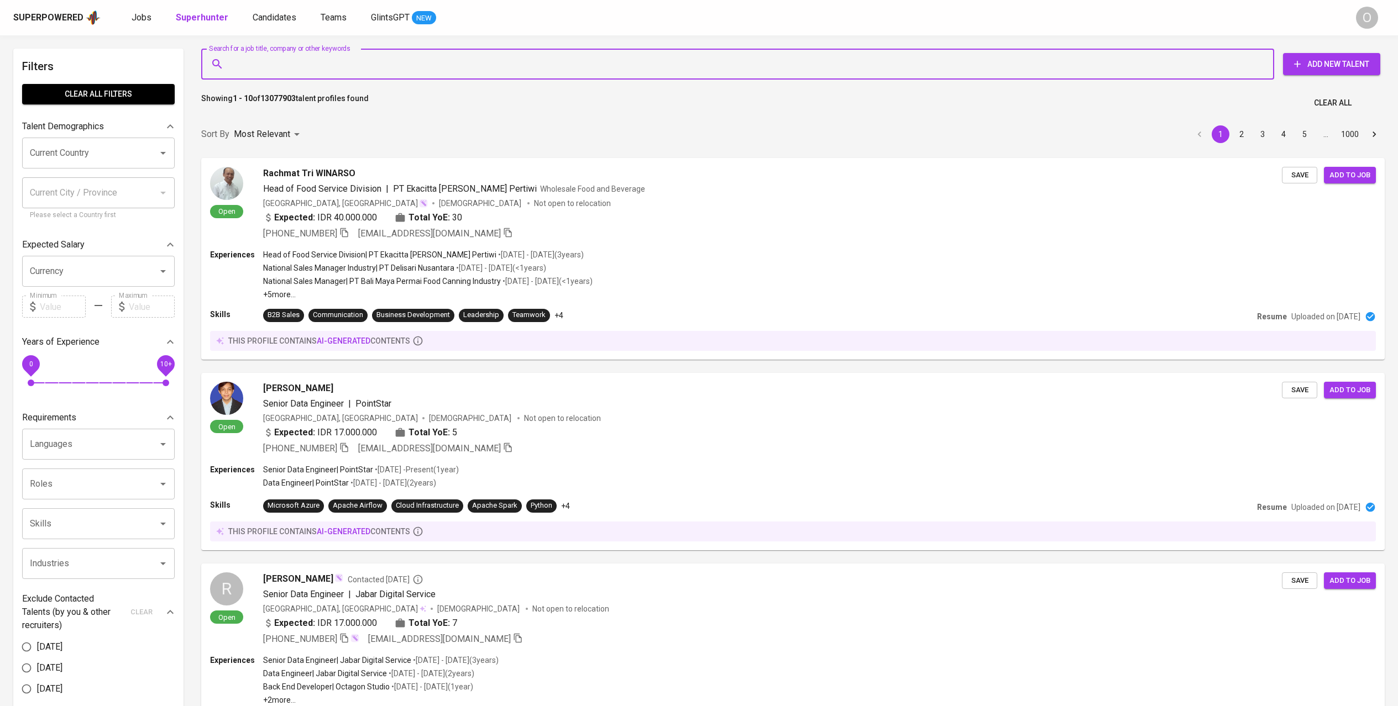
paste input "[EMAIL_ADDRESS][DOMAIN_NAME]"
type input "[EMAIL_ADDRESS][DOMAIN_NAME]"
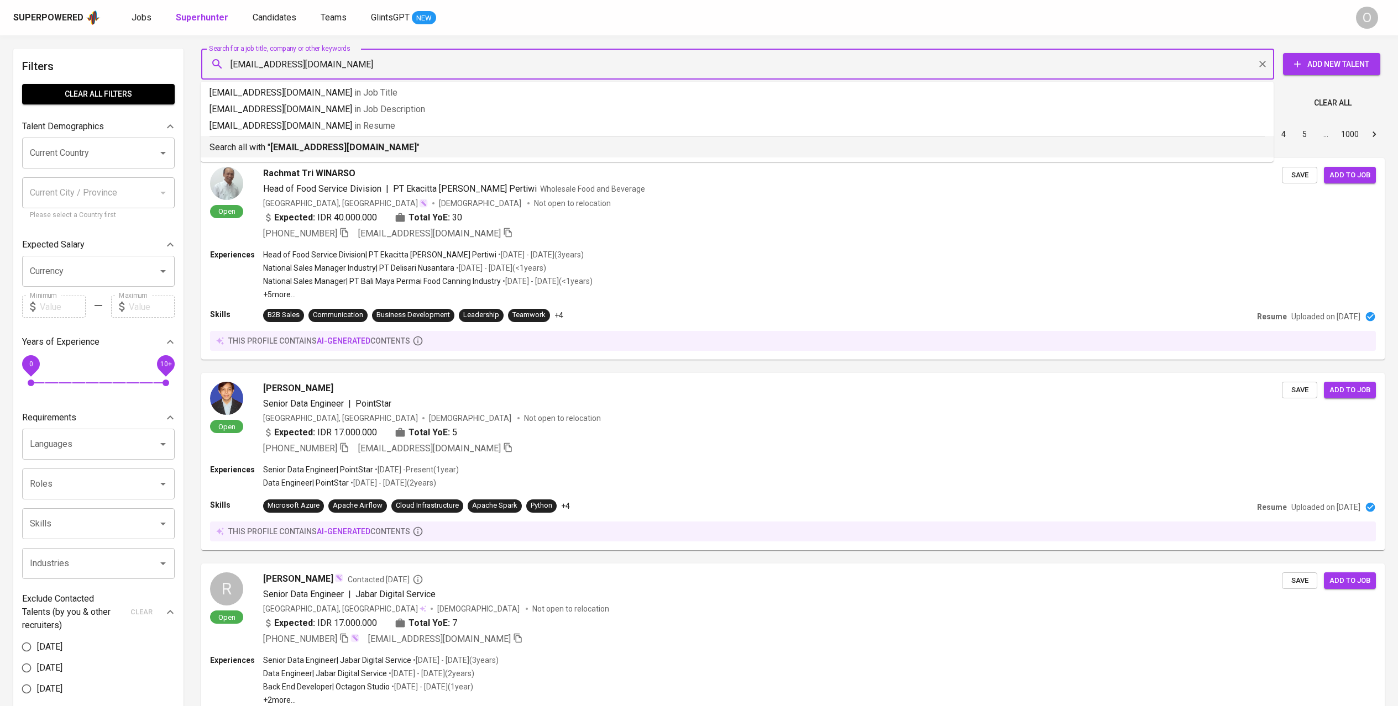
click at [360, 141] on p "Search all with " [EMAIL_ADDRESS][DOMAIN_NAME] "" at bounding box center [736, 147] width 1055 height 13
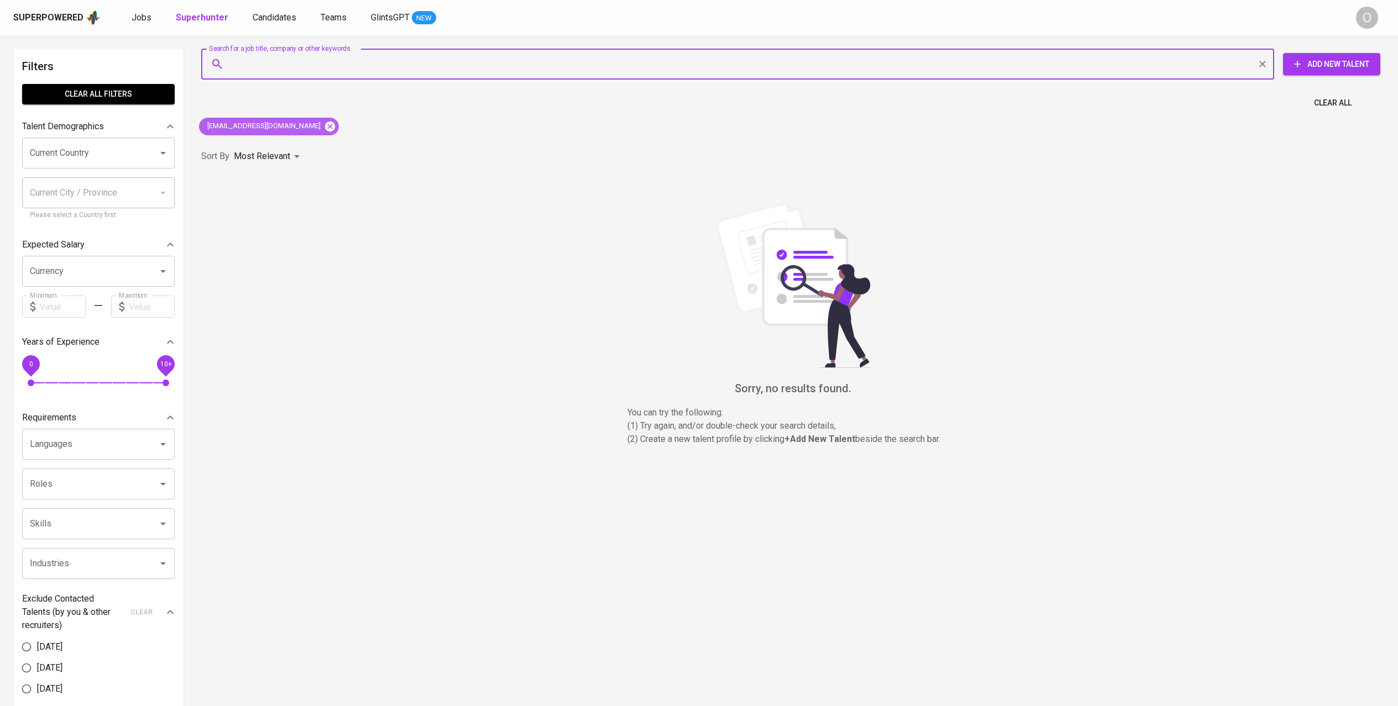
click at [325, 124] on icon at bounding box center [330, 126] width 10 height 10
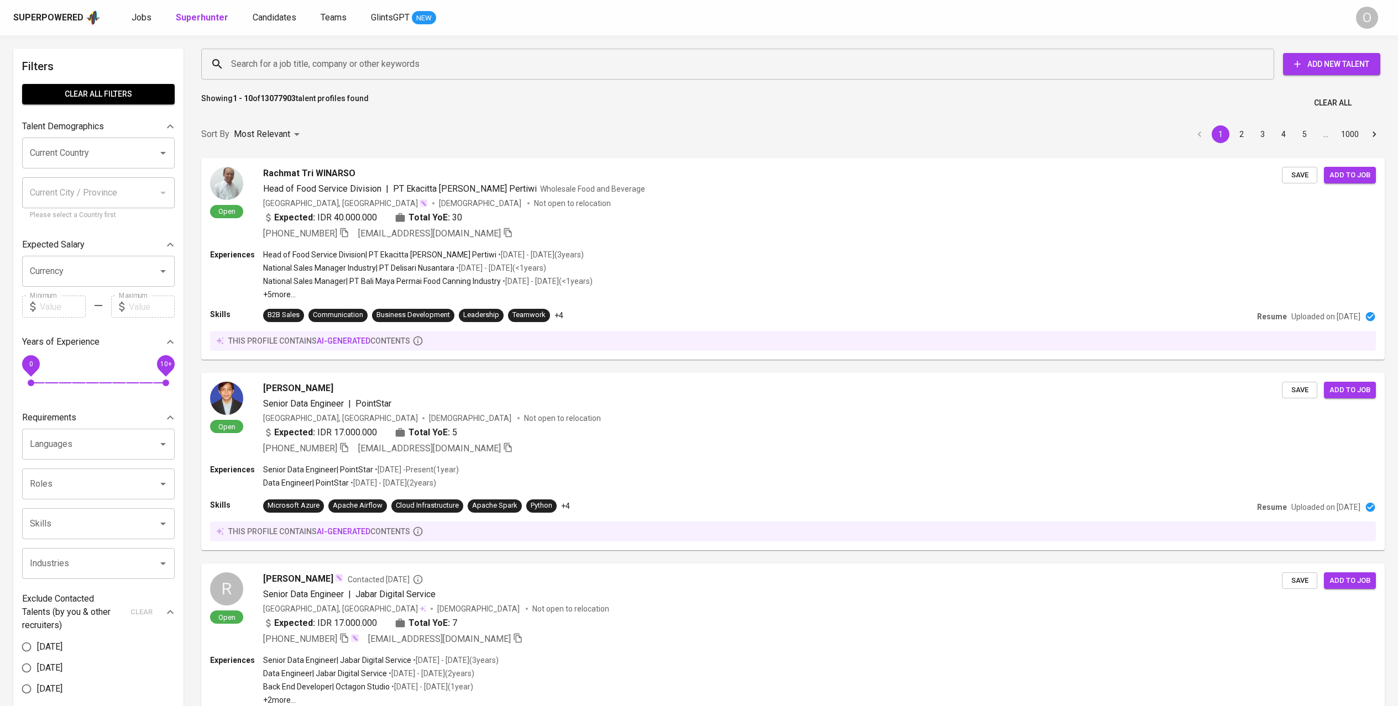
click at [410, 75] on div "Search for a job title, company or other keywords" at bounding box center [737, 64] width 1073 height 31
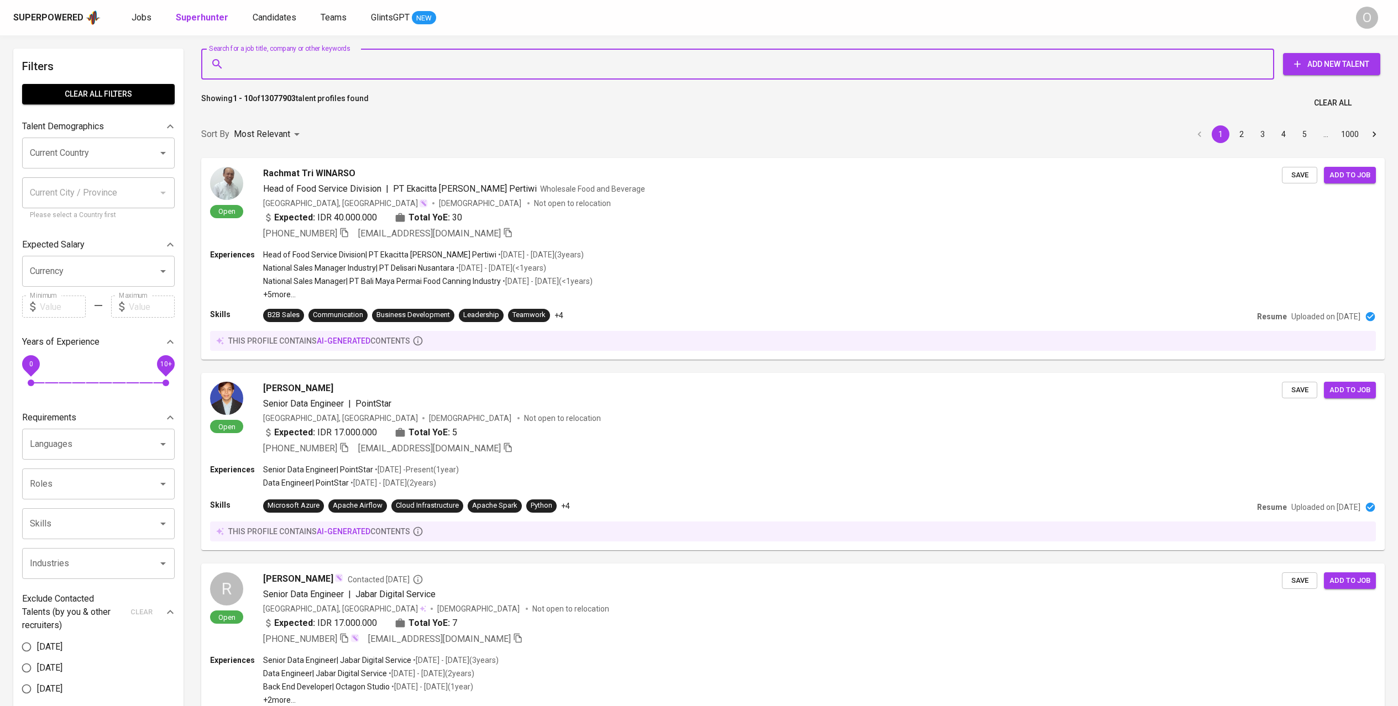
paste input "PT Vista Mandiri Gemilang"
type input "PT Vista Mandiri Gemilang"
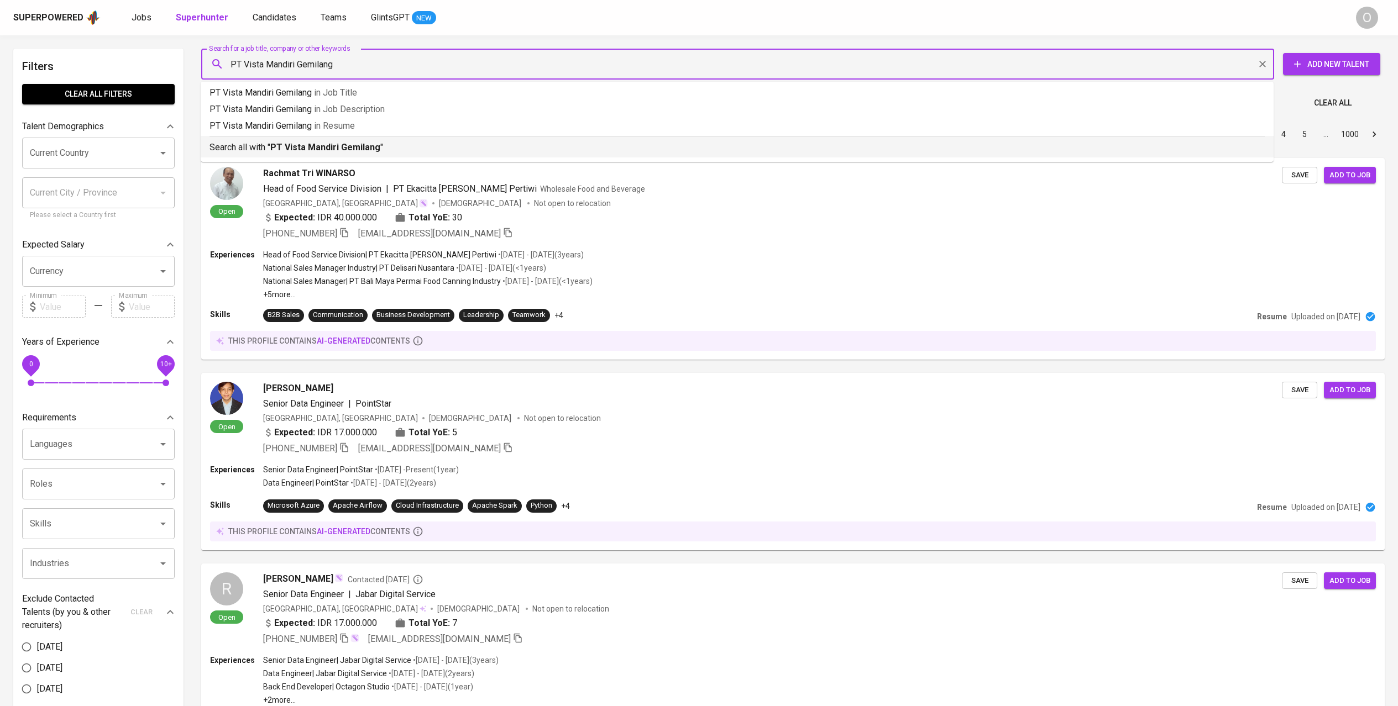
click at [387, 141] on p "Search all with " PT Vista Mandiri Gemilang "" at bounding box center [736, 147] width 1055 height 13
